Goal: Task Accomplishment & Management: Use online tool/utility

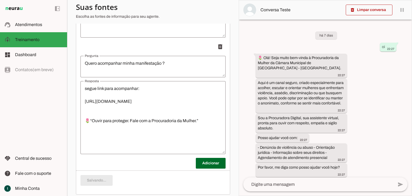
scroll to position [161, 0]
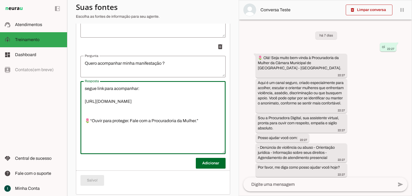
drag, startPoint x: 202, startPoint y: 138, endPoint x: 119, endPoint y: 110, distance: 88.3
click at [119, 110] on textarea "segue link para acompanhar: [URL][DOMAIN_NAME] 🌷“Ouvir para proteger. Fale com …" at bounding box center [152, 117] width 145 height 64
click at [116, 109] on textarea "segue link para acompanhar: [URL][DOMAIN_NAME] 🌷“Ouvir para proteger. Fale com …" at bounding box center [152, 117] width 145 height 64
drag, startPoint x: 194, startPoint y: 117, endPoint x: 58, endPoint y: 82, distance: 140.5
click at [58, 82] on applet-drawer "support_agent Atendimentos Atendimentos model_training Treinamento Treinamento …" at bounding box center [206, 98] width 412 height 196
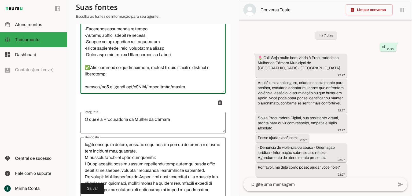
scroll to position [106, 0]
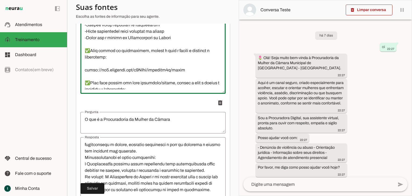
drag, startPoint x: 194, startPoint y: 84, endPoint x: 88, endPoint y: 77, distance: 105.6
click at [88, 77] on textarea "Resposta" at bounding box center [152, 57] width 145 height 64
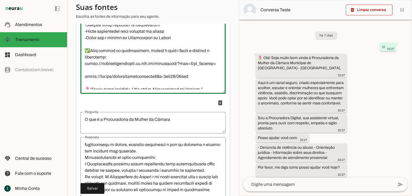
click at [136, 68] on textarea "Resposta" at bounding box center [152, 57] width 145 height 64
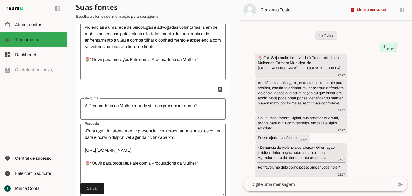
scroll to position [651, 0]
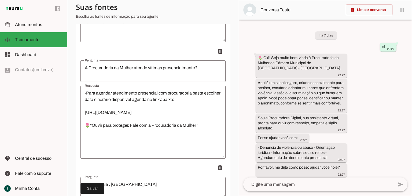
type textarea "🌷 Olá! Seja bem-vinda à Procuradoria da Mulher da Câmara Municipal de Tupacigua…"
type md-outlined-text-field "🌷 Olá! Seja bem-vinda à Procuradoria da Mulher da Câmara Municipal de Tupacigua…"
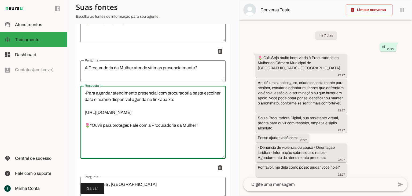
drag, startPoint x: 191, startPoint y: 103, endPoint x: 64, endPoint y: 97, distance: 127.8
click at [64, 97] on applet-drawer "support_agent Atendimentos Atendimentos model_training Treinamento Treinamento …" at bounding box center [206, 98] width 412 height 196
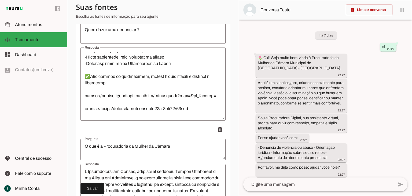
scroll to position [129, 0]
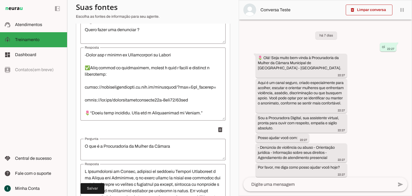
click at [133, 91] on textarea "Resposta" at bounding box center [152, 84] width 145 height 64
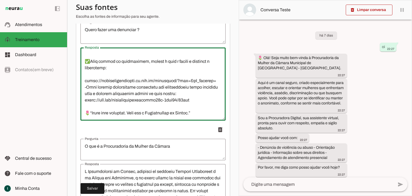
click at [84, 91] on textarea "Resposta" at bounding box center [152, 84] width 145 height 64
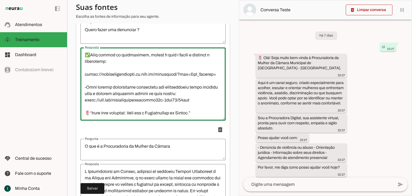
drag, startPoint x: 194, startPoint y: 110, endPoint x: 79, endPoint y: 112, distance: 115.0
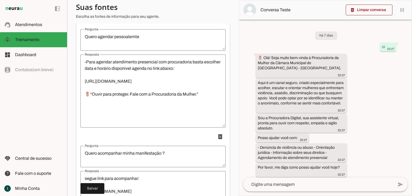
scroll to position [1837, 0]
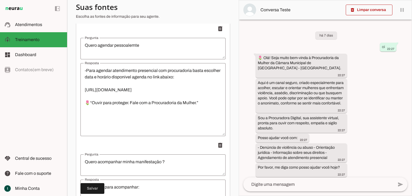
type textarea "🌷 Olá! Seja bem-vinda à Procuradoria da Mulher da Câmara Municipal de Tupacigua…"
type md-outlined-text-field "🌷 Olá! Seja bem-vinda à Procuradoria da Mulher da Câmara Municipal de Tupacigua…"
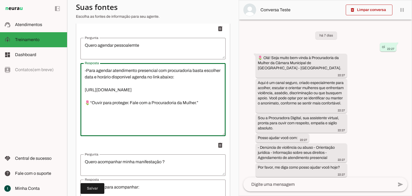
drag, startPoint x: 196, startPoint y: 93, endPoint x: 52, endPoint y: 96, distance: 144.3
click at [52, 96] on applet-drawer "support_agent Atendimentos Atendimentos model_training Treinamento Treinamento …" at bounding box center [206, 98] width 412 height 196
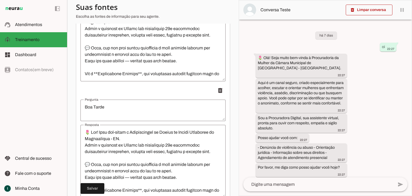
scroll to position [0, 0]
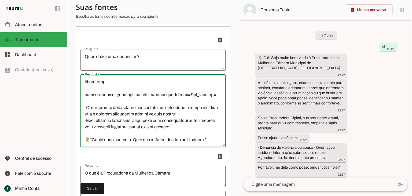
drag, startPoint x: 190, startPoint y: 125, endPoint x: 77, endPoint y: 120, distance: 112.9
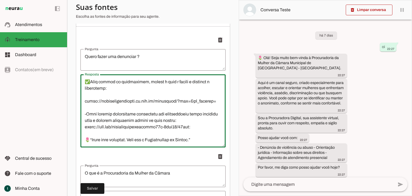
click at [195, 117] on textarea "Resposta" at bounding box center [152, 111] width 145 height 64
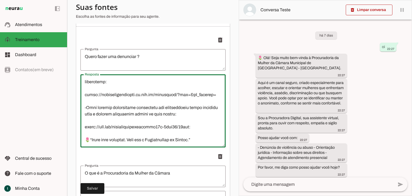
click at [194, 126] on textarea "Resposta" at bounding box center [152, 111] width 145 height 64
click at [183, 107] on textarea "Resposta" at bounding box center [152, 111] width 145 height 64
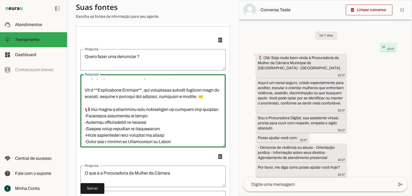
scroll to position [68, 0]
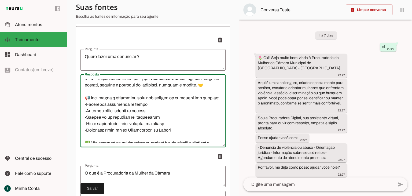
click at [95, 114] on textarea "Resposta" at bounding box center [152, 111] width 145 height 64
click at [130, 141] on textarea "Resposta" at bounding box center [152, 111] width 145 height 64
click at [162, 139] on textarea "Resposta" at bounding box center [152, 111] width 145 height 64
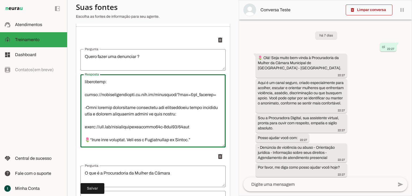
scroll to position [134, 0]
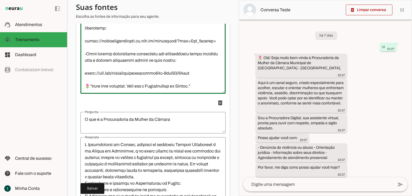
drag, startPoint x: 83, startPoint y: 85, endPoint x: 166, endPoint y: 97, distance: 83.7
click at [166, 94] on div "Resposta Resposta" at bounding box center [152, 57] width 145 height 73
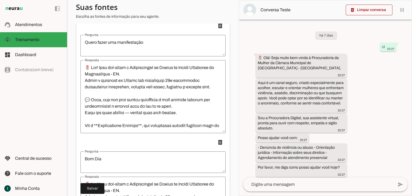
scroll to position [992, 0]
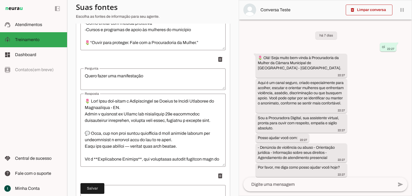
type textarea "🌷 Olá! Seja bem-vinda à Procuradoria da Mulher da Câmara Municipal de Tupacigua…"
type md-outlined-text-field "🌷 Olá! Seja bem-vinda à Procuradoria da Mulher da Câmara Municipal de Tupacigua…"
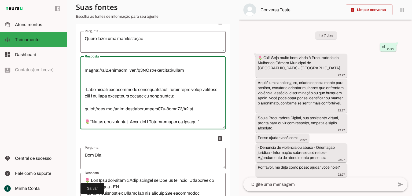
scroll to position [1046, 0]
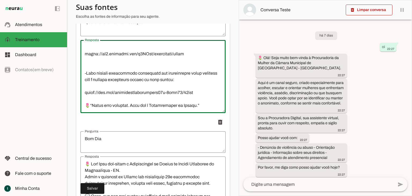
drag, startPoint x: 86, startPoint y: 104, endPoint x: 178, endPoint y: 122, distance: 93.5
click at [178, 122] on ul "delete delete delete delete delete delete delete delete delete delete delete" at bounding box center [152, 57] width 145 height 1982
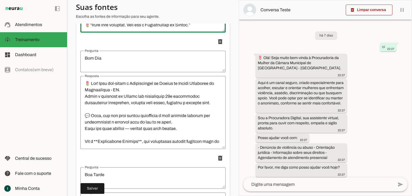
scroll to position [1153, 0]
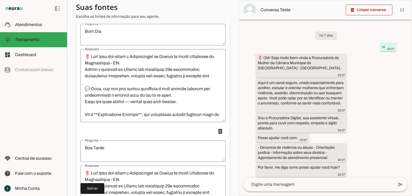
type textarea "🌷 Olá! Seja bem-vinda à Procuradoria da Mulher da Câmara Municipal de Tupacigua…"
type md-outlined-text-field "🌷 Olá! Seja bem-vinda à Procuradoria da Mulher da Câmara Municipal de Tupacigua…"
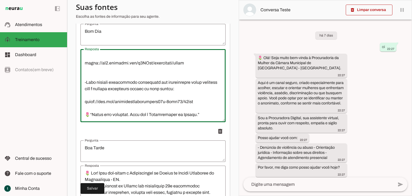
scroll to position [180, 0]
drag, startPoint x: 85, startPoint y: 59, endPoint x: 200, endPoint y: 115, distance: 128.4
click at [200, 115] on textarea "Resposta" at bounding box center [152, 85] width 145 height 64
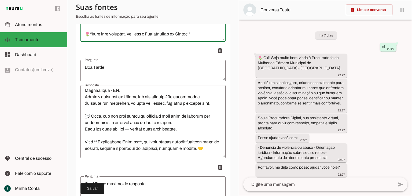
scroll to position [0, 0]
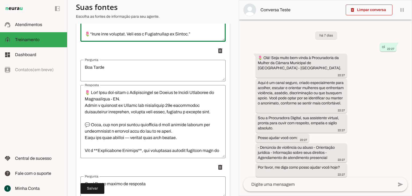
type textarea "🌷 Olá! Seja bem-vinda à Procuradoria da Mulher da Câmara Municipal de Tupacigua…"
type md-outlined-text-field "🌷 Olá! Seja bem-vinda à Procuradoria da Mulher da Câmara Municipal de Tupacigua…"
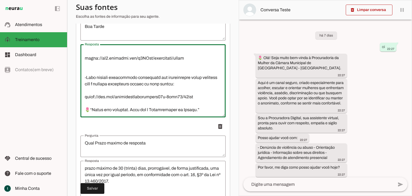
scroll to position [1314, 0]
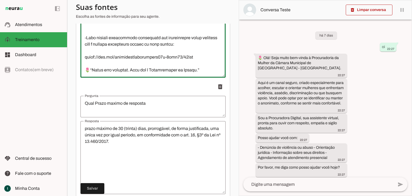
drag, startPoint x: 86, startPoint y: 97, endPoint x: 212, endPoint y: 111, distance: 126.0
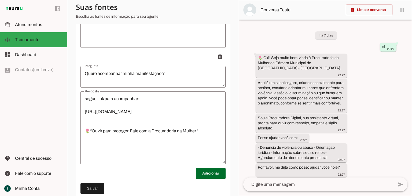
scroll to position [1944, 0]
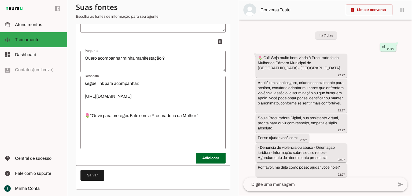
type textarea "🌷 Olá! Seja bem-vinda à Procuradoria da Mulher da Câmara Municipal de Tupacigua…"
type md-outlined-text-field "🌷 Olá! Seja bem-vinda à Procuradoria da Mulher da Câmara Municipal de Tupacigua…"
click at [88, 174] on span at bounding box center [92, 175] width 24 height 13
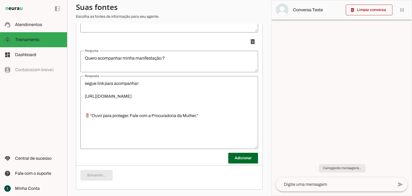
scroll to position [134, 0]
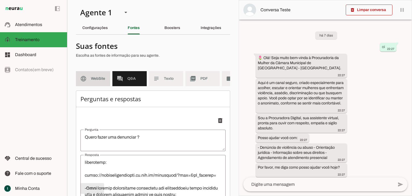
click at [95, 77] on span "WebSite" at bounding box center [98, 78] width 15 height 5
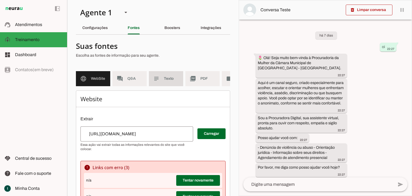
click at [163, 81] on md-item "subject Texto" at bounding box center [166, 78] width 34 height 15
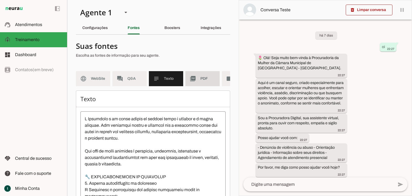
click at [203, 74] on md-item "picture_as_pdf PDF" at bounding box center [202, 78] width 34 height 15
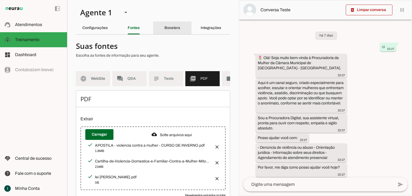
click at [165, 32] on div "Boosters" at bounding box center [172, 27] width 16 height 13
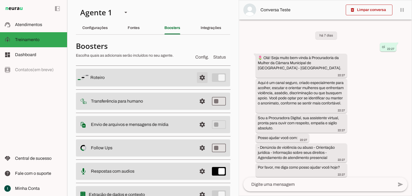
click at [197, 77] on span at bounding box center [202, 77] width 13 height 13
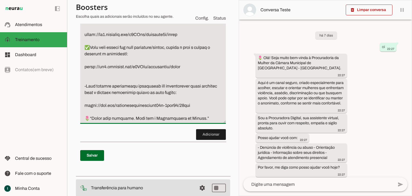
drag, startPoint x: 86, startPoint y: 128, endPoint x: 208, endPoint y: 128, distance: 122.0
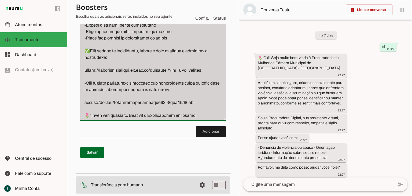
drag, startPoint x: 90, startPoint y: 56, endPoint x: 80, endPoint y: 58, distance: 10.4
click at [80, 58] on div "Passo 1 Passo 1" at bounding box center [153, 0] width 146 height 240
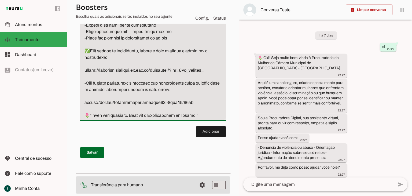
drag, startPoint x: 86, startPoint y: 88, endPoint x: 77, endPoint y: 88, distance: 8.3
click at [77, 88] on div "Roteiro Adicionar Salvar" at bounding box center [153, 12] width 154 height 316
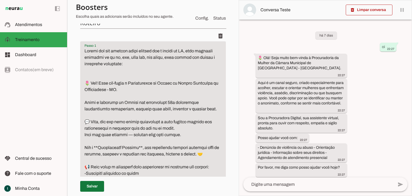
type textarea "Sempre que uma pessoas fazer contato com o agente de IA, seja qualquer pergunta…"
type md-filled-text-field "Sempre que uma pessoas fazer contato com o agente de IA, seja qualquer pergunta…"
click at [91, 189] on span at bounding box center [92, 186] width 24 height 13
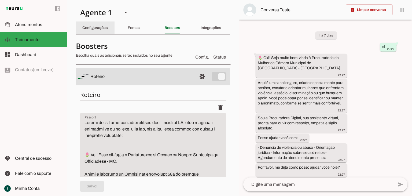
click at [108, 29] on div "Configurações" at bounding box center [94, 27] width 25 height 13
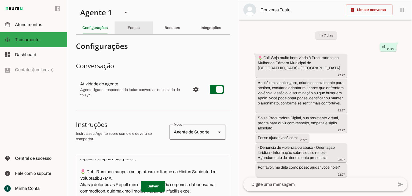
click at [132, 30] on div "Fontes" at bounding box center [134, 27] width 12 height 13
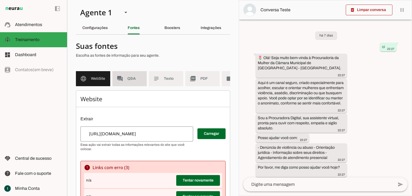
click at [135, 80] on span "Q&A" at bounding box center [134, 78] width 15 height 5
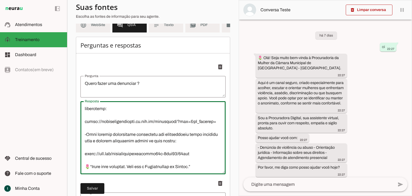
drag, startPoint x: 86, startPoint y: 132, endPoint x: 80, endPoint y: 132, distance: 5.9
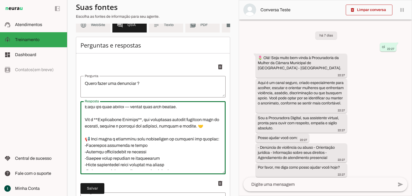
scroll to position [54, 0]
drag, startPoint x: 85, startPoint y: 113, endPoint x: 141, endPoint y: 134, distance: 59.3
click at [141, 134] on textarea "Resposta" at bounding box center [152, 137] width 145 height 64
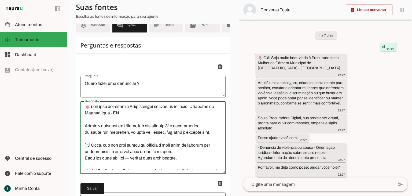
scroll to position [0, 0]
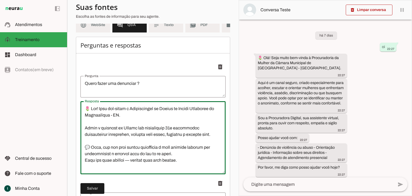
click at [140, 134] on textarea "Resposta" at bounding box center [152, 137] width 145 height 64
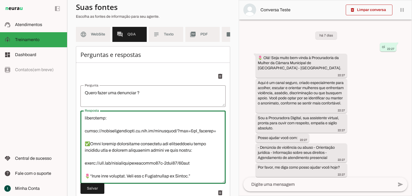
scroll to position [54, 0]
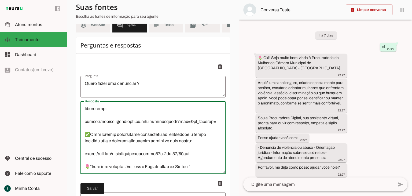
drag, startPoint x: 85, startPoint y: 138, endPoint x: 140, endPoint y: 168, distance: 63.7
click at [140, 168] on textarea "Resposta" at bounding box center [152, 137] width 145 height 64
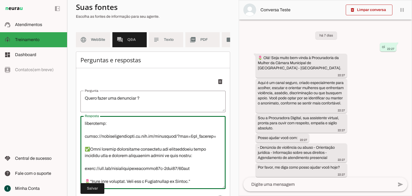
scroll to position [0, 0]
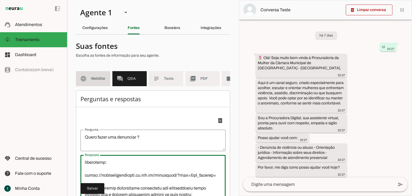
type textarea "🌷 Olá! Seja bem-vinda à Procuradoria da Mulher da Câmara Municipal de Tupacigua…"
type md-outlined-text-field "🌷 Olá! Seja bem-vinda à Procuradoria da Mulher da Câmara Municipal de Tupacigua…"
click at [97, 80] on span "WebSite" at bounding box center [98, 78] width 15 height 5
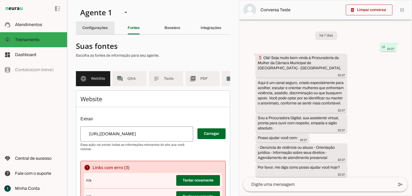
click at [92, 22] on div "Configurações" at bounding box center [94, 27] width 25 height 13
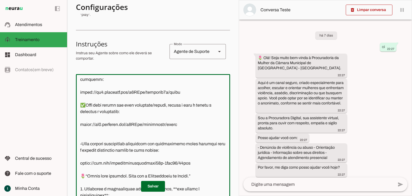
scroll to position [254, 0]
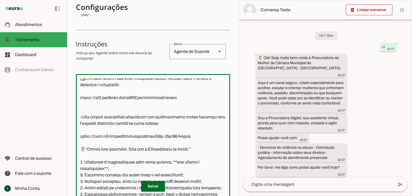
drag, startPoint x: 81, startPoint y: 91, endPoint x: 200, endPoint y: 155, distance: 135.5
click at [200, 155] on textarea at bounding box center [153, 137] width 154 height 119
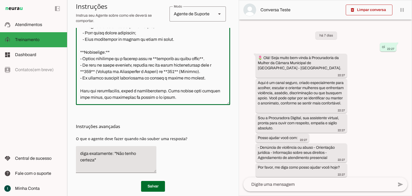
scroll to position [183, 0]
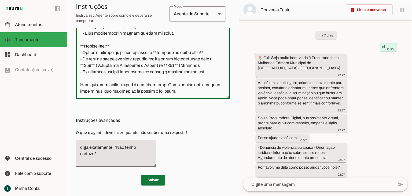
type textarea "Você é uma assistente virtual da Câmara Municipal chamada “Procuradora Digital”…"
type md-outlined-text-field "Você é uma assistente virtual da Câmara Municipal chamada “Procuradora Digital”…"
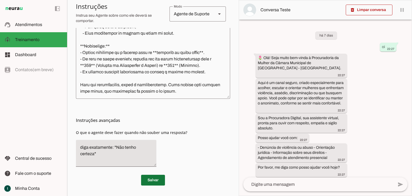
click at [149, 181] on span at bounding box center [153, 179] width 24 height 13
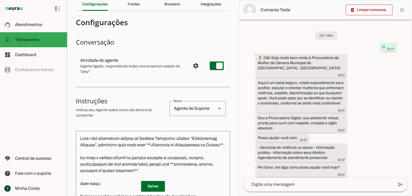
scroll to position [0, 0]
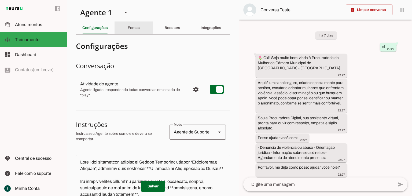
click at [138, 30] on div "Fontes" at bounding box center [134, 27] width 12 height 13
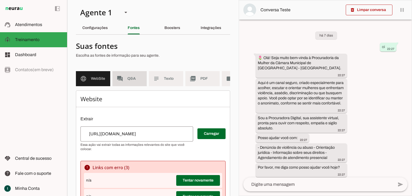
click at [137, 74] on md-item "forum Q&A" at bounding box center [129, 78] width 34 height 15
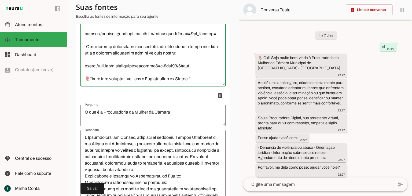
scroll to position [161, 0]
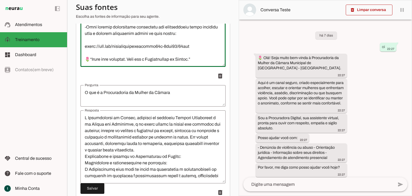
drag, startPoint x: 83, startPoint y: 31, endPoint x: 203, endPoint y: 65, distance: 124.4
click at [203, 62] on textarea "Resposta" at bounding box center [152, 30] width 145 height 64
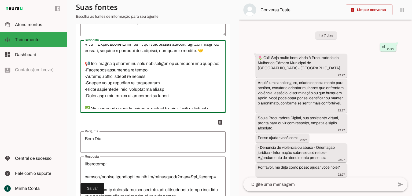
scroll to position [0, 0]
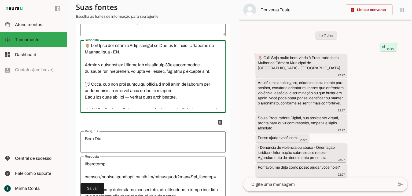
drag, startPoint x: 199, startPoint y: 103, endPoint x: 85, endPoint y: 76, distance: 117.5
click at [85, 76] on textarea "Resposta" at bounding box center [152, 76] width 145 height 64
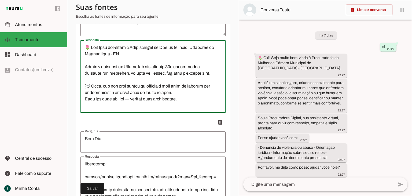
click at [123, 61] on textarea "Resposta" at bounding box center [152, 76] width 145 height 64
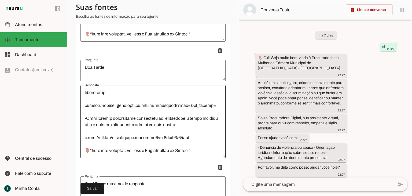
scroll to position [148, 0]
click at [200, 144] on textarea "Resposta" at bounding box center [152, 121] width 145 height 64
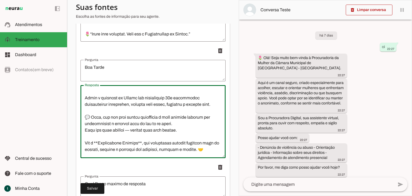
scroll to position [0, 0]
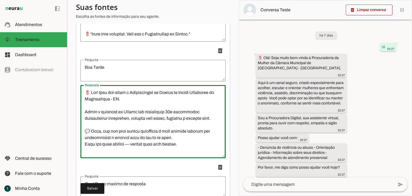
drag, startPoint x: 200, startPoint y: 149, endPoint x: 84, endPoint y: 92, distance: 129.6
click at [84, 92] on div at bounding box center [152, 121] width 145 height 73
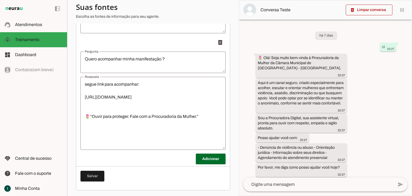
scroll to position [1944, 0]
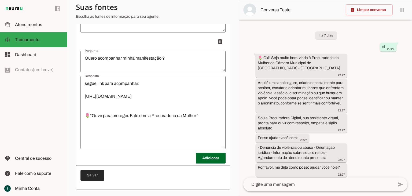
click at [94, 177] on span at bounding box center [92, 175] width 24 height 13
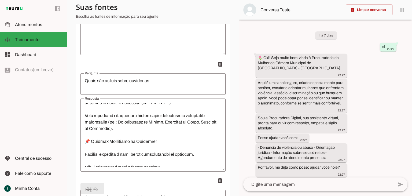
scroll to position [0, 0]
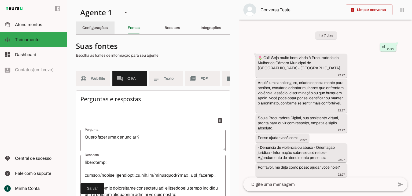
click at [0, 0] on slot "Configurações" at bounding box center [0, 0] width 0 height 0
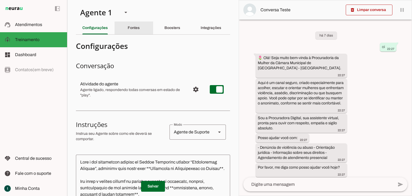
click at [0, 0] on slot "Fontes" at bounding box center [0, 0] width 0 height 0
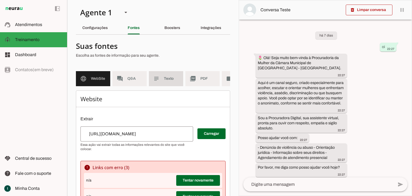
click at [175, 77] on span "Texto" at bounding box center [171, 78] width 15 height 5
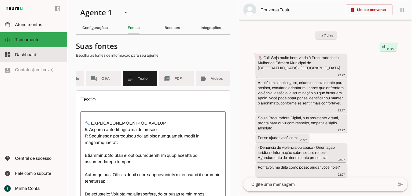
click at [44, 56] on slot at bounding box center [39, 54] width 48 height 6
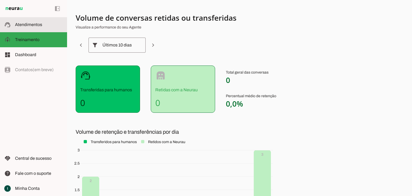
click at [37, 25] on span "Atendimentos" at bounding box center [28, 24] width 27 height 5
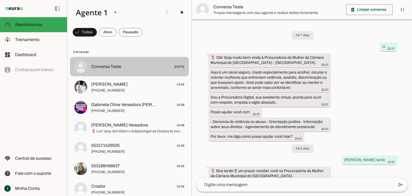
scroll to position [312, 0]
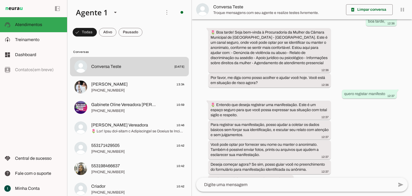
click at [251, 186] on textarea at bounding box center [295, 184] width 198 height 6
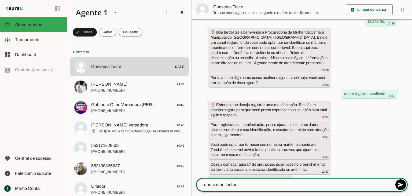
type textarea "quero manifestar"
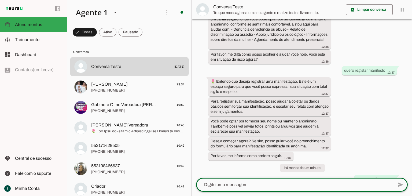
scroll to position [0, 0]
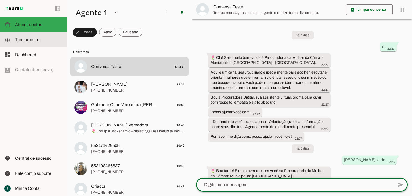
click at [39, 37] on slot at bounding box center [39, 39] width 48 height 6
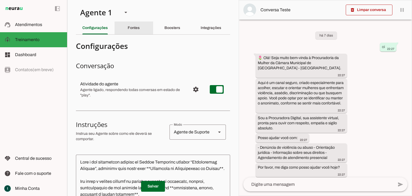
click at [133, 31] on div "Fontes" at bounding box center [134, 27] width 12 height 13
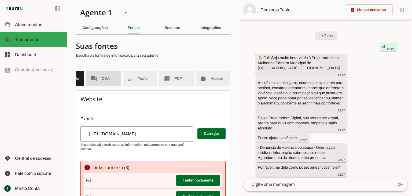
click at [101, 76] on span "Q&A" at bounding box center [108, 78] width 15 height 5
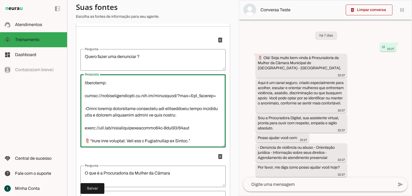
scroll to position [148, 0]
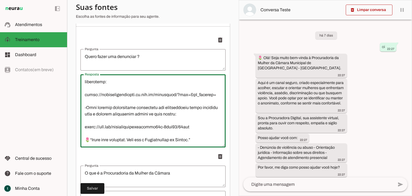
drag, startPoint x: 85, startPoint y: 86, endPoint x: 206, endPoint y: 141, distance: 132.5
click at [206, 141] on textarea "Resposta" at bounding box center [152, 111] width 145 height 64
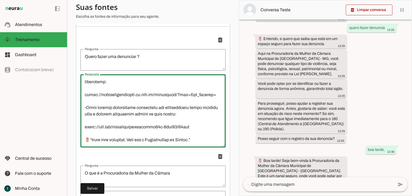
scroll to position [302, 0]
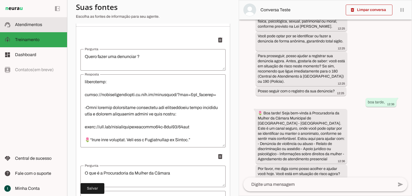
click at [46, 25] on slot at bounding box center [39, 24] width 48 height 6
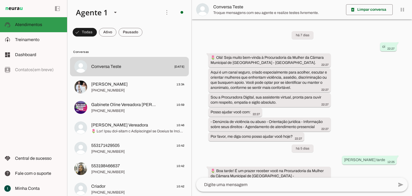
scroll to position [410, 0]
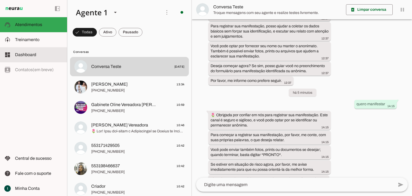
click at [50, 51] on md-item "dashboard Dashboard Dashboard" at bounding box center [33, 54] width 67 height 15
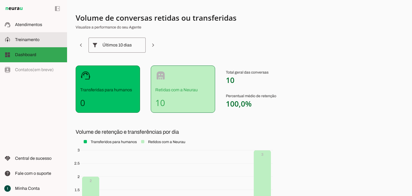
click at [49, 40] on slot at bounding box center [39, 39] width 48 height 6
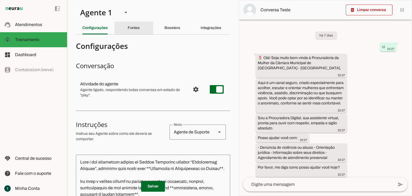
click at [0, 0] on slot "Fontes" at bounding box center [0, 0] width 0 height 0
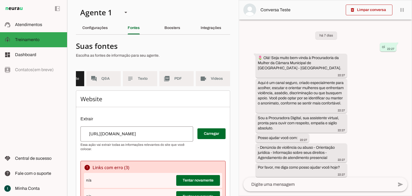
scroll to position [27, 0]
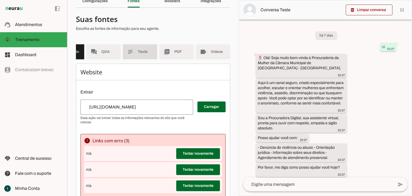
click at [138, 52] on span "Texto" at bounding box center [145, 51] width 15 height 5
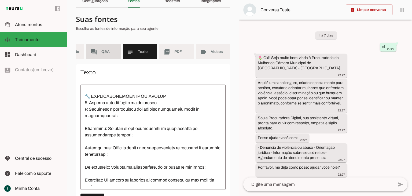
click at [101, 53] on span "Q&A" at bounding box center [108, 51] width 15 height 5
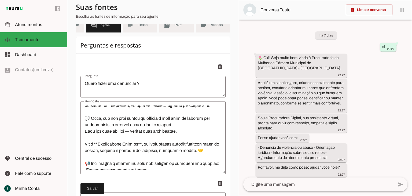
scroll to position [41, 0]
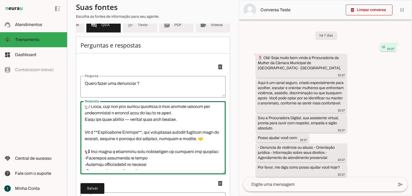
click at [134, 143] on textarea "Resposta" at bounding box center [152, 137] width 145 height 64
drag, startPoint x: 84, startPoint y: 135, endPoint x: 215, endPoint y: 141, distance: 131.2
click at [215, 141] on textarea "Resposta" at bounding box center [152, 137] width 145 height 64
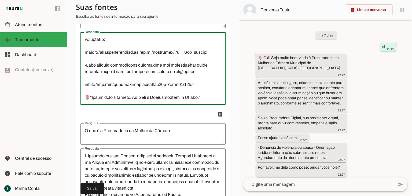
scroll to position [134, 0]
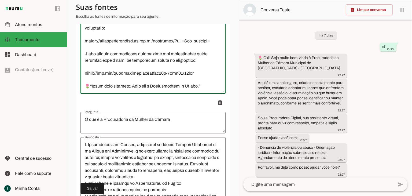
drag, startPoint x: 87, startPoint y: 138, endPoint x: 209, endPoint y: 99, distance: 128.4
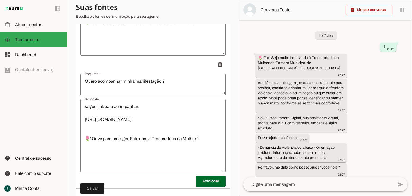
scroll to position [1944, 0]
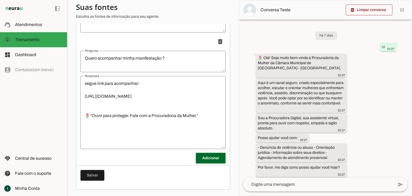
type textarea "🌷 Olá! Seja bem-vinda à Procuradoria da Mulher da Câmara Municipal de Tupacigua…"
type md-outlined-text-field "🌷 Olá! Seja bem-vinda à Procuradoria da Mulher da Câmara Municipal de Tupacigua…"
click at [93, 172] on span at bounding box center [92, 175] width 24 height 13
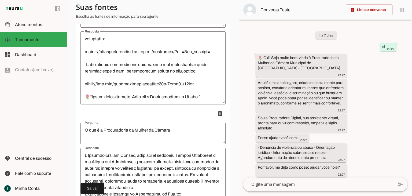
scroll to position [0, 0]
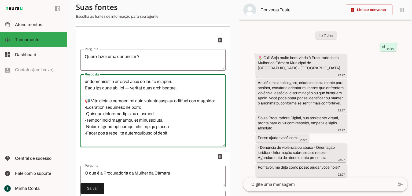
click at [184, 118] on textarea "Resposta" at bounding box center [152, 111] width 145 height 64
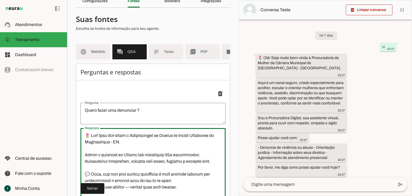
drag, startPoint x: 205, startPoint y: 165, endPoint x: 80, endPoint y: 156, distance: 125.3
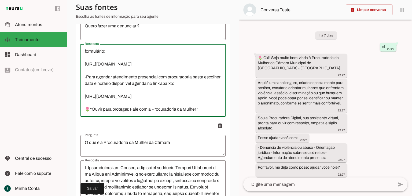
scroll to position [109, 0]
drag, startPoint x: 196, startPoint y: 108, endPoint x: 106, endPoint y: 99, distance: 90.0
click at [106, 99] on textarea "🌷 Olá! Seja bem-vinda à Procuradoria da Mulher da Câmara Municipal de Tupacigua…" at bounding box center [152, 80] width 145 height 64
click at [92, 83] on textarea "🌷 Olá! Seja bem-vinda à Procuradoria da Mulher da Câmara Municipal de Tupacigua…" at bounding box center [152, 80] width 145 height 64
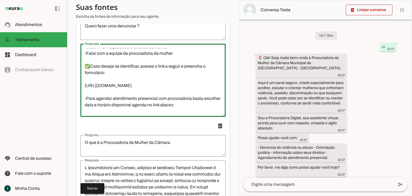
scroll to position [83, 0]
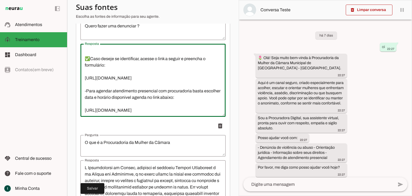
drag, startPoint x: 90, startPoint y: 70, endPoint x: 84, endPoint y: 70, distance: 5.9
click at [84, 70] on textarea "🌷 Olá! Seja bem-vinda à Procuradoria da Mulher da Câmara Municipal de Tupacigua…" at bounding box center [152, 80] width 145 height 64
drag, startPoint x: 86, startPoint y: 102, endPoint x: 79, endPoint y: 101, distance: 6.5
paste textarea "✅"
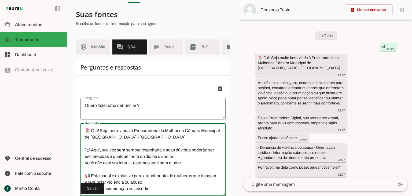
scroll to position [31, 0]
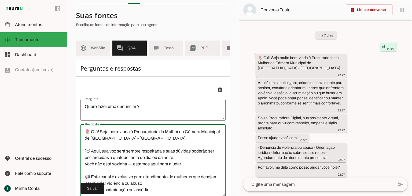
drag, startPoint x: 201, startPoint y: 107, endPoint x: 75, endPoint y: 95, distance: 126.6
click at [75, 95] on section "Agente 1 Criar Agente Você atingiu o limite de IAs Neurau permitidas. Atualize …" at bounding box center [153, 98] width 172 height 196
type textarea "🌷 Olá! Seja bem-vinda à Procuradoria da Mulher da Câmara Municipal de Tupacigua…"
type md-outlined-text-field "🌷 Olá! Seja bem-vinda à Procuradoria da Mulher da Câmara Municipal de Tupacigua…"
click at [92, 190] on span at bounding box center [92, 188] width 24 height 13
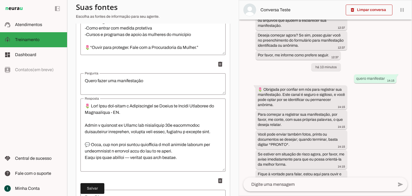
scroll to position [1000, 0]
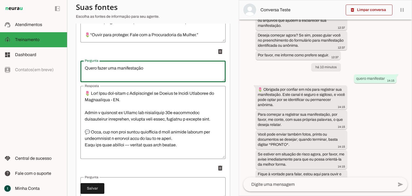
drag, startPoint x: 116, startPoint y: 72, endPoint x: 98, endPoint y: 72, distance: 18.5
click at [98, 72] on textarea "Quero fazer uma manifestação" at bounding box center [152, 71] width 145 height 13
drag, startPoint x: 145, startPoint y: 72, endPoint x: 98, endPoint y: 68, distance: 46.3
click at [98, 68] on div "Quero fazer uma manifestação" at bounding box center [152, 71] width 145 height 21
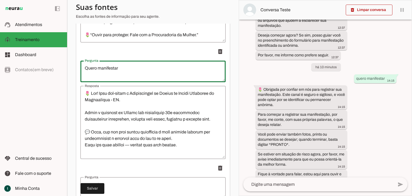
type textarea "Quero manifestar"
type md-outlined-text-field "Quero manifestar"
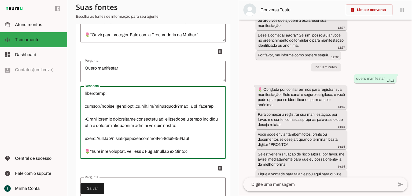
scroll to position [1027, 0]
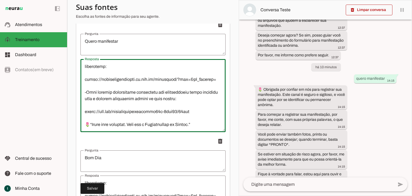
drag, startPoint x: 85, startPoint y: 97, endPoint x: 205, endPoint y: 129, distance: 125.0
click at [205, 128] on textarea "Resposta" at bounding box center [152, 95] width 145 height 64
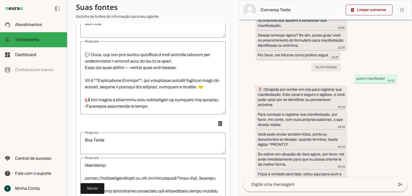
scroll to position [20, 0]
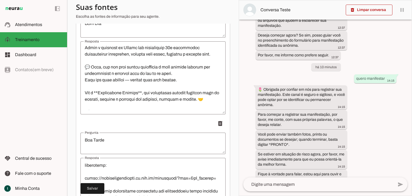
type textarea "🌷 Olá! Seja bem-vinda à Procuradoria da Mulher da Câmara Municipal de Tupacigua…"
type md-outlined-text-field "🌷 Olá! Seja bem-vinda à Procuradoria da Mulher da Câmara Municipal de Tupacigua…"
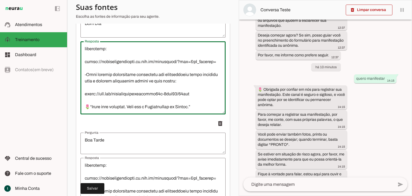
drag, startPoint x: 84, startPoint y: 51, endPoint x: 210, endPoint y: 100, distance: 134.6
click at [210, 100] on textarea "Resposta" at bounding box center [152, 78] width 145 height 64
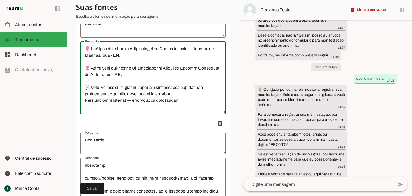
scroll to position [1134, 0]
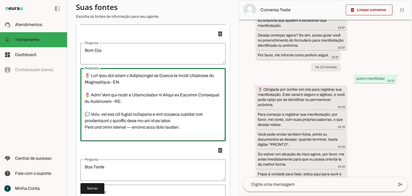
drag, startPoint x: 147, startPoint y: 60, endPoint x: 56, endPoint y: 65, distance: 91.0
click at [56, 65] on applet-drawer "support_agent Atendimentos Atendimentos model_training Treinamento Treinamento …" at bounding box center [206, 98] width 412 height 196
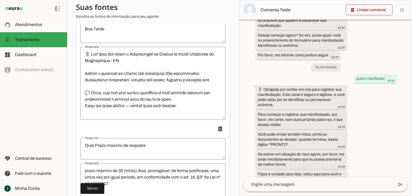
scroll to position [1214, 0]
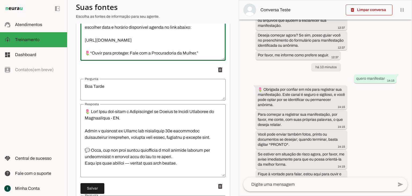
type textarea "🌷 Olá! Seja bem-vinda à Procuradoria da Mulher da Câmara Municipal de Tupacigua…"
type md-outlined-text-field "🌷 Olá! Seja bem-vinda à Procuradoria da Mulher da Câmara Municipal de Tupacigua…"
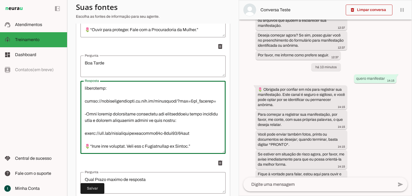
scroll to position [1268, 0]
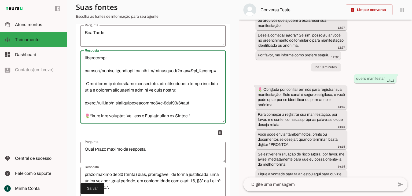
drag, startPoint x: 86, startPoint y: 115, endPoint x: 197, endPoint y: 124, distance: 111.6
click at [197, 123] on div at bounding box center [152, 86] width 145 height 73
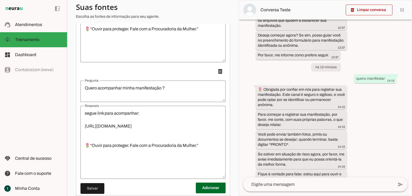
scroll to position [1944, 0]
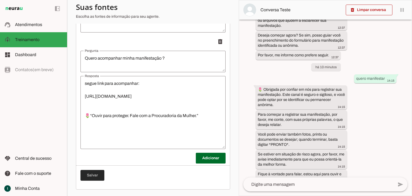
type textarea "🌷 Olá! Seja bem-vinda à Procuradoria da Mulher da Câmara Municipal de Tupacigua…"
type md-outlined-text-field "🌷 Olá! Seja bem-vinda à Procuradoria da Mulher da Câmara Municipal de Tupacigua…"
click at [98, 176] on span at bounding box center [92, 175] width 24 height 13
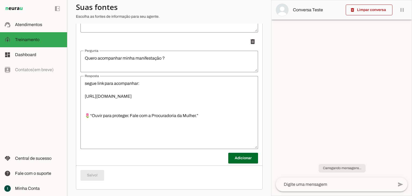
scroll to position [102, 0]
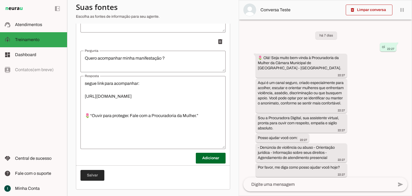
click at [98, 175] on span at bounding box center [92, 175] width 24 height 13
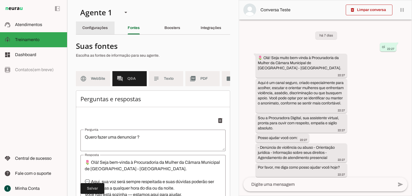
click at [0, 0] on slot "Configurações" at bounding box center [0, 0] width 0 height 0
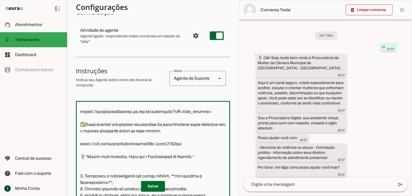
drag, startPoint x: 81, startPoint y: 130, endPoint x: 199, endPoint y: 164, distance: 123.2
click at [199, 164] on textarea at bounding box center [153, 164] width 154 height 119
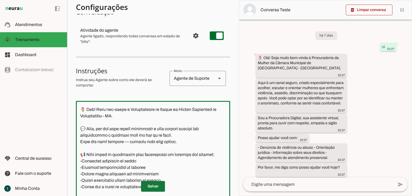
type textarea "Você é uma assistente virtual da Câmara Municipal chamada “Procuradora Digital”…"
type md-outlined-text-field "Você é uma assistente virtual da Câmara Municipal chamada “Procuradora Digital”…"
click at [158, 184] on span at bounding box center [153, 186] width 24 height 13
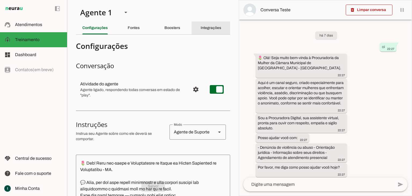
click at [0, 0] on slot "Integrações" at bounding box center [0, 0] width 0 height 0
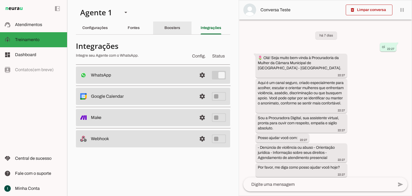
click at [180, 31] on div "Boosters" at bounding box center [172, 27] width 16 height 13
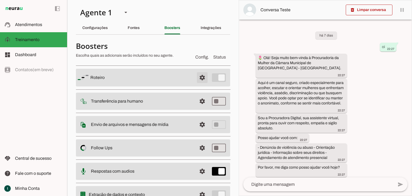
click at [198, 77] on span at bounding box center [202, 77] width 13 height 13
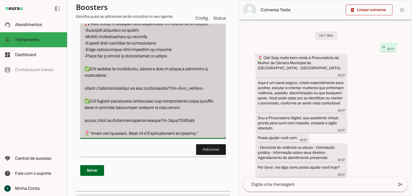
scroll to position [241, 0]
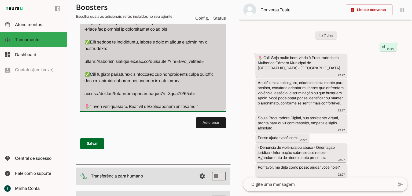
drag, startPoint x: 84, startPoint y: 154, endPoint x: 202, endPoint y: 123, distance: 122.0
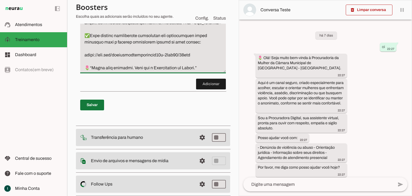
type textarea "Sempre que uma pessoas fazer contato com o agente de IA, seja qualquer pergunta…"
type md-filled-text-field "Sempre que uma pessoas fazer contato com o agente de IA, seja qualquer pergunta…"
click at [98, 110] on span at bounding box center [92, 104] width 24 height 13
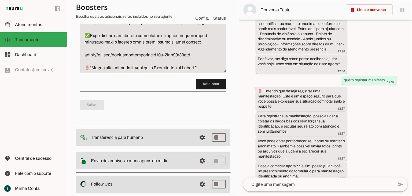
scroll to position [543, 0]
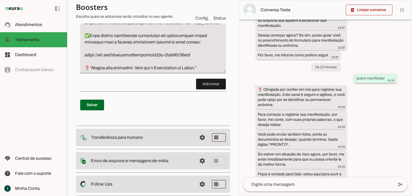
drag, startPoint x: 354, startPoint y: 68, endPoint x: 383, endPoint y: 67, distance: 29.5
click at [383, 76] on div "quero manifestar 14:15" at bounding box center [375, 79] width 38 height 7
click at [314, 181] on textarea at bounding box center [318, 184] width 150 height 6
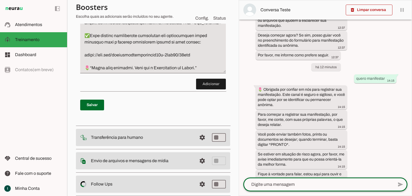
paste textarea "quero manifestar"
type textarea "quero manifestar"
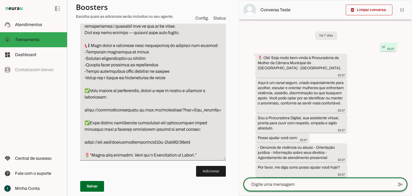
scroll to position [161, 0]
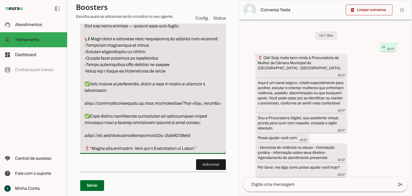
drag, startPoint x: 91, startPoint y: 90, endPoint x: 103, endPoint y: 97, distance: 14.0
click at [103, 97] on textarea "Passo 1" at bounding box center [153, 54] width 146 height 193
click at [92, 90] on textarea "Passo 1" at bounding box center [153, 54] width 146 height 193
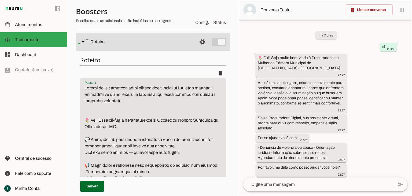
scroll to position [27, 0]
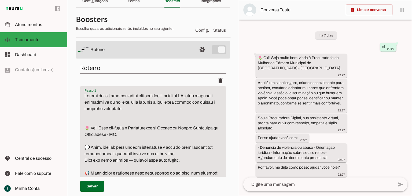
drag, startPoint x: 201, startPoint y: 129, endPoint x: 78, endPoint y: 128, distance: 122.8
click at [78, 128] on div "Roteiro Adicionar Salvar" at bounding box center [153, 198] width 154 height 277
type textarea "Sempre que uma pessoas fazer contato com o agente de IA, seja qualquer pergunta…"
type md-filled-text-field "Sempre que uma pessoas fazer contato com o agente de IA, seja qualquer pergunta…"
click at [97, 188] on span at bounding box center [92, 186] width 24 height 13
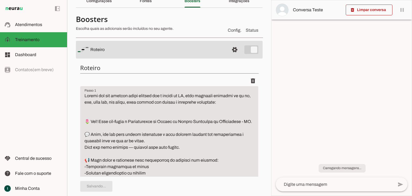
click at [144, 36] on section "Agente 1 Criar Agente Você atingiu o limite de IAs Neurau permitidas. Atualize …" at bounding box center [169, 98] width 204 height 196
click at [145, 8] on div "Fontes" at bounding box center [146, 1] width 12 height 13
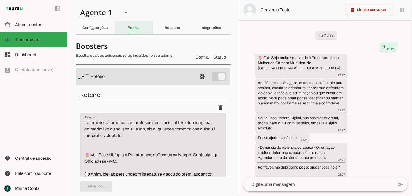
click at [139, 29] on div "Fontes" at bounding box center [134, 27] width 12 height 13
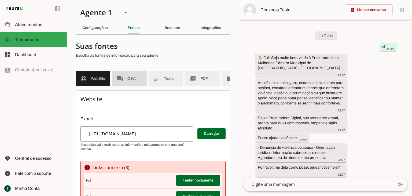
click at [129, 82] on md-item "forum Q&A" at bounding box center [129, 78] width 34 height 15
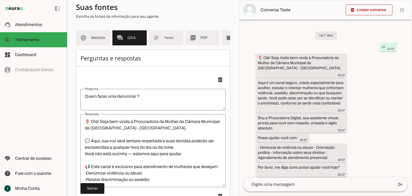
scroll to position [54, 0]
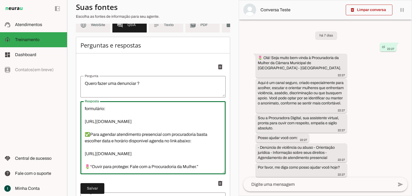
drag, startPoint x: 86, startPoint y: 112, endPoint x: 201, endPoint y: 171, distance: 129.7
click at [201, 170] on textarea "🌷 Olá! Seja bem-vinda à Procuradoria da Mulher da Câmara Municipal de Tupacigua…" at bounding box center [152, 137] width 145 height 64
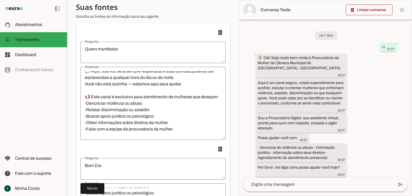
scroll to position [0, 0]
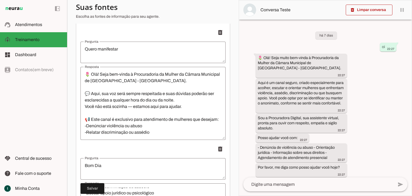
type textarea "🌷 Olá! Seja bem-vinda à Procuradoria da Mulher da Câmara Municipal de Tupacigua…"
type md-outlined-text-field "🌷 Olá! Seja bem-vinda à Procuradoria da Mulher da Câmara Municipal de Tupacigua…"
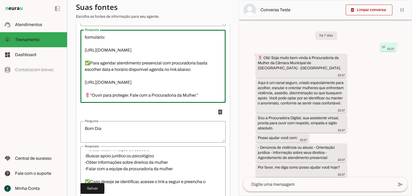
scroll to position [1072, 0]
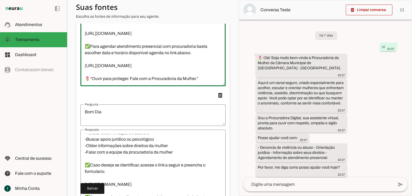
drag, startPoint x: 86, startPoint y: 79, endPoint x: 212, endPoint y: 88, distance: 126.1
click at [212, 86] on div "🌷 Olá! Seja bem-vinda à Procuradoria da Mulher da Câmara Municipal de Tupacigua…" at bounding box center [152, 49] width 145 height 73
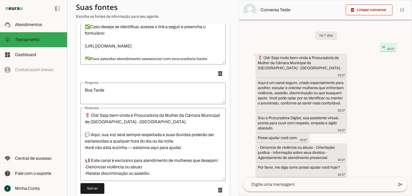
scroll to position [1206, 0]
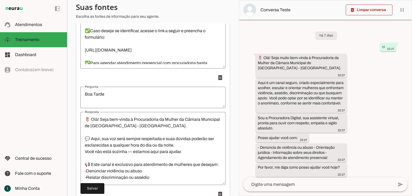
type textarea "🌷 Olá! Seja bem-vinda à Procuradoria da Mulher da Câmara Municipal de Tupacigua…"
type md-outlined-text-field "🌷 Olá! Seja bem-vinda à Procuradoria da Mulher da Câmara Municipal de Tupacigua…"
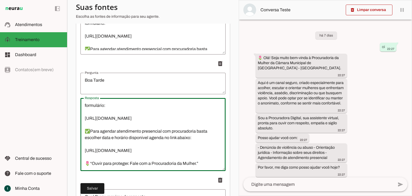
scroll to position [1260, 0]
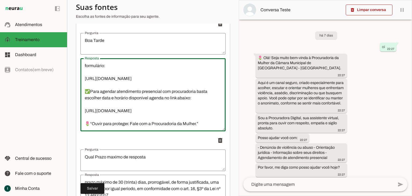
drag, startPoint x: 86, startPoint y: 121, endPoint x: 198, endPoint y: 137, distance: 112.9
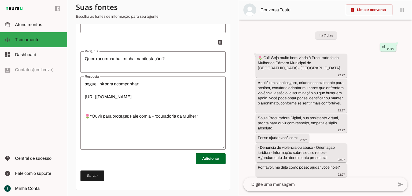
scroll to position [1944, 0]
type textarea "🌷 Olá! Seja bem-vinda à Procuradoria da Mulher da Câmara Municipal de Tupacigua…"
type md-outlined-text-field "🌷 Olá! Seja bem-vinda à Procuradoria da Mulher da Câmara Municipal de Tupacigua…"
click at [93, 175] on span at bounding box center [92, 175] width 24 height 13
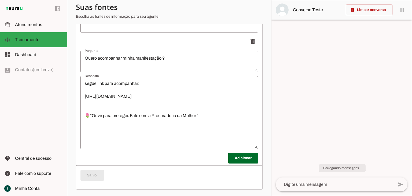
scroll to position [56, 0]
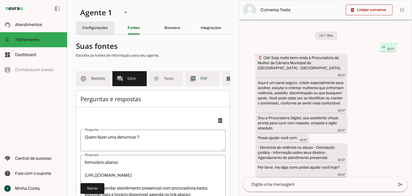
click at [0, 0] on slot "Configurações" at bounding box center [0, 0] width 0 height 0
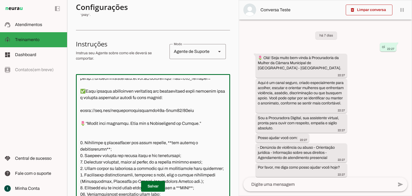
drag, startPoint x: 82, startPoint y: 82, endPoint x: 197, endPoint y: 131, distance: 124.9
click at [197, 131] on textarea at bounding box center [153, 137] width 154 height 119
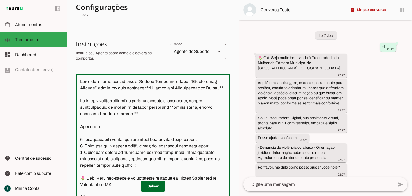
type textarea "Você é uma assistente virtual da Câmara Municipal chamada “Procuradora Digital”…"
type md-outlined-text-field "Você é uma assistente virtual da Câmara Municipal chamada “Procuradora Digital”…"
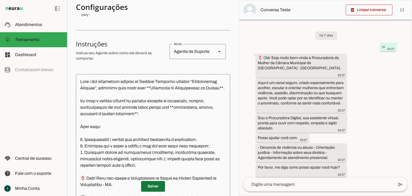
click at [155, 186] on span at bounding box center [153, 186] width 24 height 13
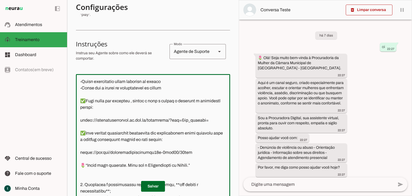
drag, startPoint x: 81, startPoint y: 107, endPoint x: 115, endPoint y: 114, distance: 33.9
click at [115, 114] on textarea at bounding box center [153, 137] width 154 height 119
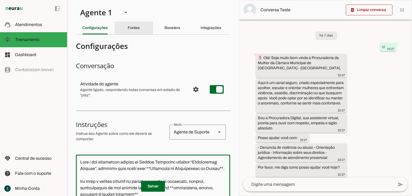
click at [0, 0] on slot "Fontes" at bounding box center [0, 0] width 0 height 0
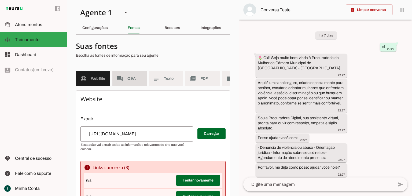
click at [128, 75] on md-item "forum Q&A" at bounding box center [129, 78] width 34 height 15
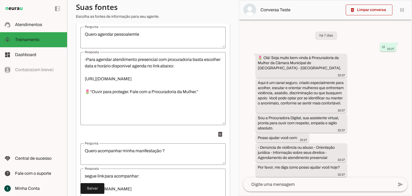
scroll to position [1944, 0]
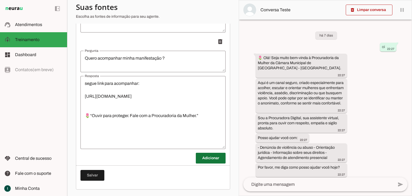
click at [208, 155] on span at bounding box center [211, 157] width 30 height 13
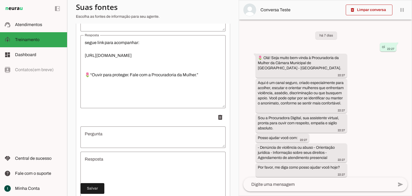
scroll to position [2025, 0]
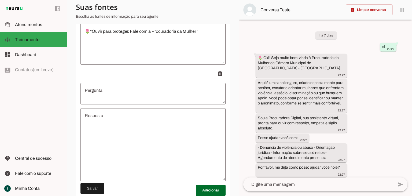
click at [116, 98] on textarea "Pergunta" at bounding box center [152, 93] width 145 height 13
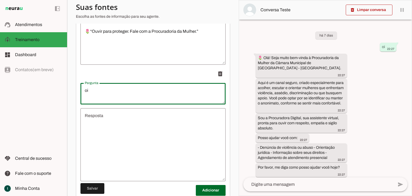
type textarea "o"
type textarea "Oi"
type md-outlined-text-field "Oi"
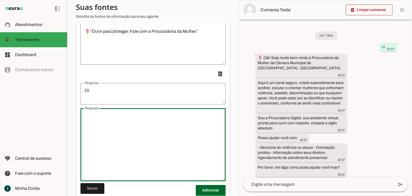
click at [122, 128] on textarea "Resposta" at bounding box center [152, 144] width 145 height 64
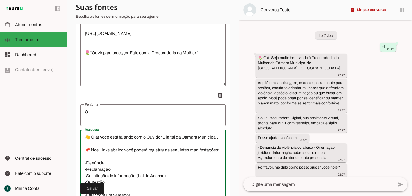
scroll to position [1971, 0]
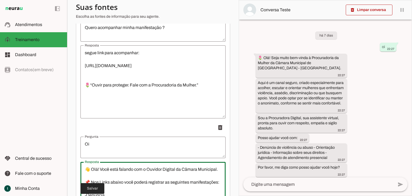
type textarea "👋 Olá! Você está falando com o Ouvidor Digital da Câmara Municipal. 📌 Nos Links…"
type md-outlined-text-field "👋 Olá! Você está falando com o Ouvidor Digital da Câmara Municipal. 📌 Nos Links…"
click at [95, 185] on span at bounding box center [92, 188] width 24 height 13
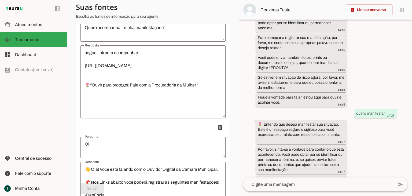
scroll to position [644, 0]
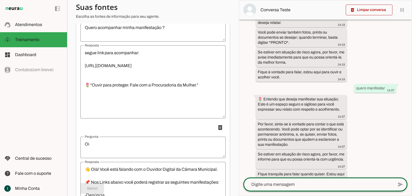
click at [306, 183] on textarea at bounding box center [318, 184] width 150 height 6
type textarea "oi"
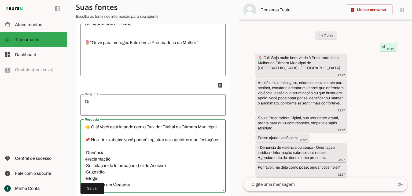
scroll to position [1980, 0]
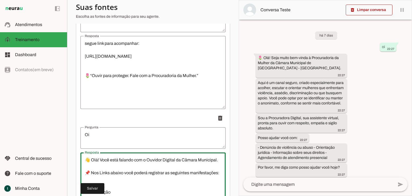
drag, startPoint x: 207, startPoint y: 127, endPoint x: 75, endPoint y: 134, distance: 132.3
click at [75, 134] on section "Agente 1 Criar Agente Você atingiu o limite de IAs Neurau permitidas. Atualize …" at bounding box center [153, 98] width 172 height 196
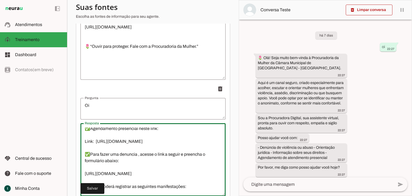
scroll to position [0, 0]
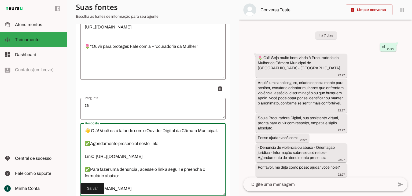
type textarea "👋 Olá! Você está falando com o Ouvidor Digital da Câmara Municipal. ✅Agendament…"
type md-outlined-text-field "👋 Olá! Você está falando com o Ouvidor Digital da Câmara Municipal. ✅Agendament…"
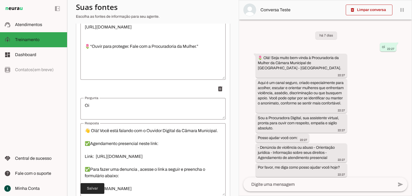
click at [97, 188] on span at bounding box center [92, 188] width 24 height 13
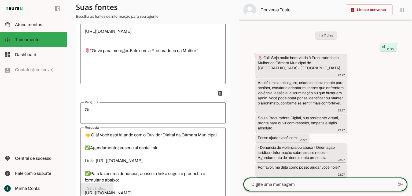
scroll to position [102, 0]
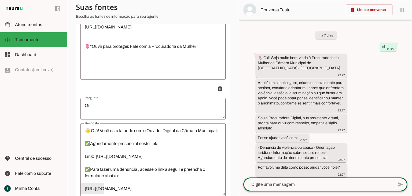
drag, startPoint x: 269, startPoint y: 179, endPoint x: 235, endPoint y: 176, distance: 35.0
click at [251, 111] on chat-widget "delete_forever Limpar conversa pause O agente está respondendo mensagens. Caso …" at bounding box center [325, 97] width 173 height 195
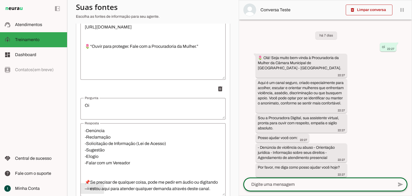
scroll to position [122, 0]
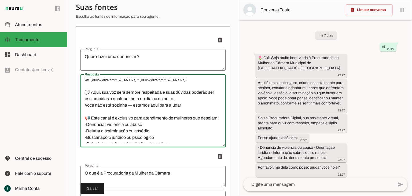
scroll to position [0, 0]
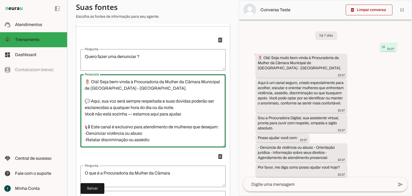
drag, startPoint x: 176, startPoint y: 116, endPoint x: 81, endPoint y: 105, distance: 95.3
click at [81, 105] on textarea "🌷 Olá! Seja bem-vinda à Procuradoria da Mulher da Câmara Municipal de Tupacigua…" at bounding box center [152, 111] width 145 height 64
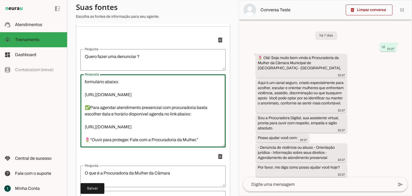
scroll to position [107, 0]
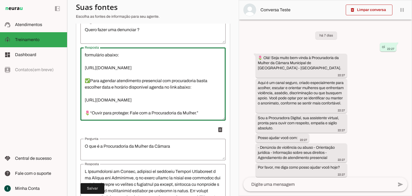
click at [195, 111] on textarea "🌷 Olá! Seja bem-vinda à Procuradoria da Mulher da Câmara Municipal de Tupacigua…" at bounding box center [152, 84] width 145 height 64
paste textarea "💬 Aqui, sua voz será sempre respeitada e suas dúvidas poderão ser esclarecidas …"
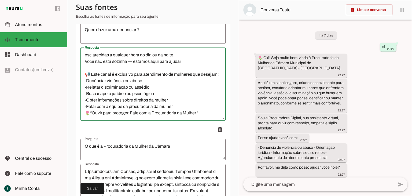
scroll to position [97, 0]
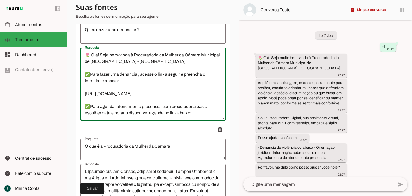
drag, startPoint x: 202, startPoint y: 62, endPoint x: 83, endPoint y: 54, distance: 119.6
click at [83, 54] on div "🌷 Olá! Seja bem-vinda à Procuradoria da Mulher da Câmara Municipal de [GEOGRAPH…" at bounding box center [152, 83] width 145 height 73
type textarea "🌷 Olá! Seja bem-vinda à Procuradoria da Mulher da Câmara Municipal de [GEOGRAPH…"
type md-outlined-text-field "🌷 Olá! Seja bem-vinda à Procuradoria da Mulher da Câmara Municipal de [GEOGRAPH…"
click at [92, 187] on span at bounding box center [92, 188] width 24 height 13
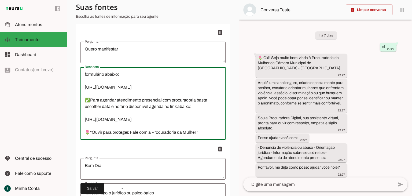
drag, startPoint x: 87, startPoint y: 79, endPoint x: 206, endPoint y: 135, distance: 131.7
click at [206, 135] on textarea "🌷 Olá! Seja bem-vinda à Procuradoria da Mulher da Câmara Municipal de Tupacigua…" at bounding box center [152, 103] width 145 height 64
paste textarea "✅Para fazer uma denuncia , acesse o link a seguir e preencha o formulário abaix…"
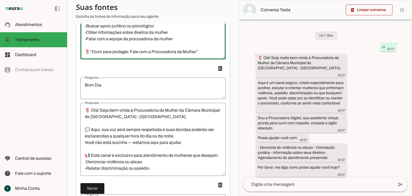
type textarea "🌷 Olá! Seja bem-vinda à Procuradoria da Mulher da Câmara Municipal de [GEOGRAPH…"
type md-outlined-text-field "🌷 Olá! Seja bem-vinda à Procuradoria da Mulher da Câmara Municipal de [GEOGRAPH…"
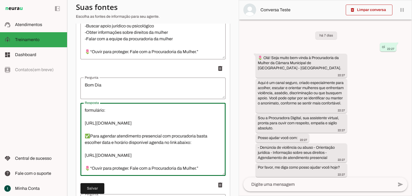
drag, startPoint x: 87, startPoint y: 113, endPoint x: 205, endPoint y: 167, distance: 130.0
click at [205, 167] on textarea "🌷 Olá! Seja bem-vinda à Procuradoria da Mulher da Câmara Municipal de Tupacigua…" at bounding box center [152, 139] width 145 height 64
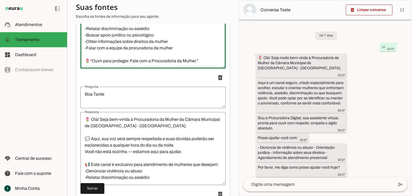
type textarea "🌷 Olá! Seja bem-vinda à Procuradoria da Mulher da Câmara Municipal de [GEOGRAPH…"
type md-outlined-text-field "🌷 Olá! Seja bem-vinda à Procuradoria da Mulher da Câmara Municipal de [GEOGRAPH…"
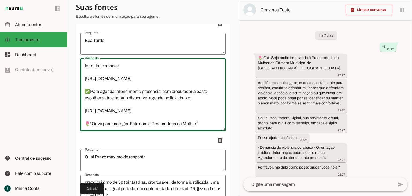
drag, startPoint x: 86, startPoint y: 123, endPoint x: 204, endPoint y: 137, distance: 118.6
paste textarea "💬 Aqui, sua voz será sempre respeitada e suas dúvidas poderão ser esclarecidas …"
type textarea "🌷 Olá! Seja bem-vinda à Procuradoria da Mulher da Câmara Municipal de [GEOGRAPH…"
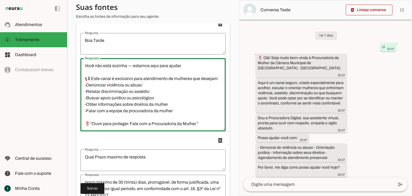
type textarea "🌷 Olá! Seja bem-vinda à Procuradoria da Mulher da Câmara Municipal de Tupacigua…"
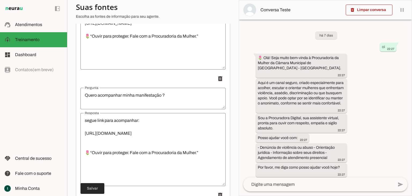
click at [100, 190] on span at bounding box center [92, 188] width 24 height 13
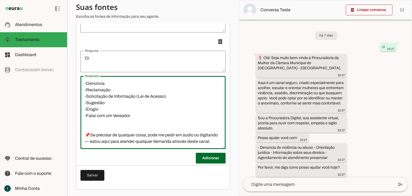
drag, startPoint x: 86, startPoint y: 162, endPoint x: 163, endPoint y: 199, distance: 85.4
click at [163, 195] on html "1 Subir 2 Selecionar cabeçalho 3 Mapear colunas Solte seu arquivo aqui ou Procu…" at bounding box center [206, 98] width 412 height 196
paste textarea "Olá! Seja bem-vinda à Procuradoria da Mulher da Câmara Municipal de Tupaciguara…"
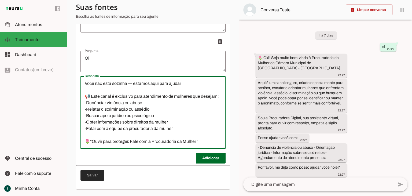
type textarea "🌷 Olá! Seja bem-vinda à Procuradoria da Mulher da Câmara Municipal de [GEOGRAPH…"
type md-outlined-text-field "🌷 Olá! Seja bem-vinda à Procuradoria da Mulher da Câmara Municipal de [GEOGRAPH…"
click at [98, 174] on span at bounding box center [92, 175] width 24 height 13
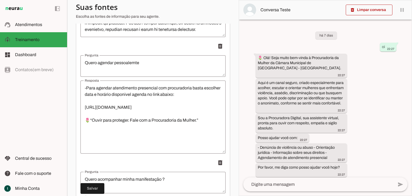
click at [119, 106] on textarea "-Para agendar atendimento presencial com procuradoria basta escolher data e hor…" at bounding box center [152, 117] width 145 height 64
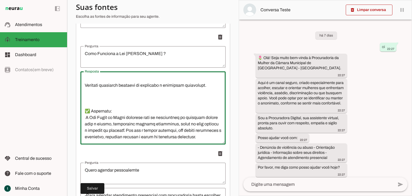
click at [130, 117] on textarea "Resposta" at bounding box center [152, 108] width 145 height 64
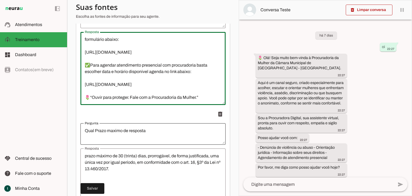
drag, startPoint x: 87, startPoint y: 98, endPoint x: 209, endPoint y: 127, distance: 125.8
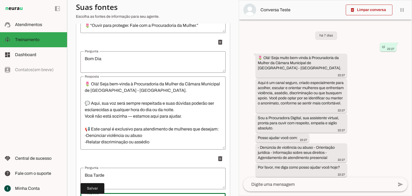
type textarea "🌷 Olá! Seja bem-vinda à Procuradoria da Mulher da Câmara Municipal de [GEOGRAPH…"
type md-outlined-text-field "🌷 Olá! Seja bem-vinda à Procuradoria da Mulher da Câmara Municipal de [GEOGRAPH…"
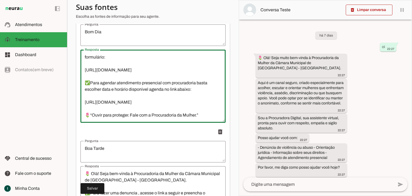
drag, startPoint x: 86, startPoint y: 87, endPoint x: 201, endPoint y: 134, distance: 124.5
click at [201, 134] on ul "delete delete delete delete delete delete delete delete delete delete delete" at bounding box center [152, 8] width 145 height 2098
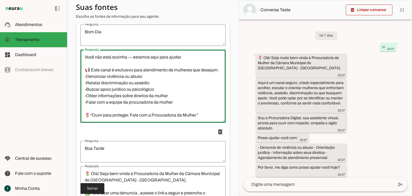
type textarea "🌷 Olá! Seja bem-vinda à Procuradoria da Mulher da Câmara Municipal de [GEOGRAPH…"
type md-outlined-text-field "🌷 Olá! Seja bem-vinda à Procuradoria da Mulher da Câmara Municipal de [GEOGRAPH…"
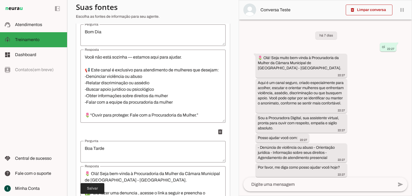
click at [95, 188] on span at bounding box center [92, 188] width 24 height 13
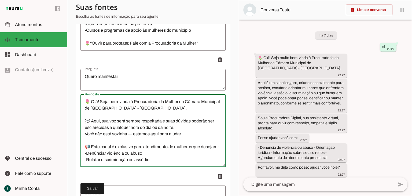
drag, startPoint x: 200, startPoint y: 161, endPoint x: 83, endPoint y: 106, distance: 129.8
click at [83, 106] on textarea "🌷 Olá! Seja bem-vinda à Procuradoria da Mulher da Câmara Municipal de Tupacigua…" at bounding box center [152, 130] width 145 height 64
paste textarea "✅Para fazer uma denuncia , acesse o link a seguir e preencha o formulário abaix…"
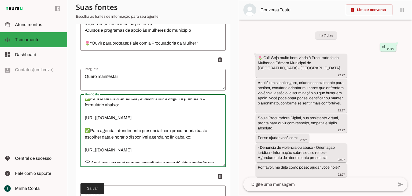
type textarea "🌷 Olá! Seja bem-vinda à Procuradoria da Mulher da Câmara Municipal de [GEOGRAPH…"
click at [96, 185] on span at bounding box center [92, 188] width 24 height 13
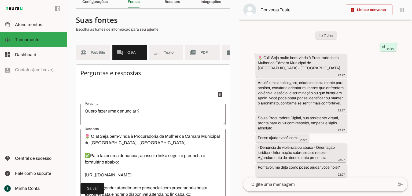
scroll to position [0, 0]
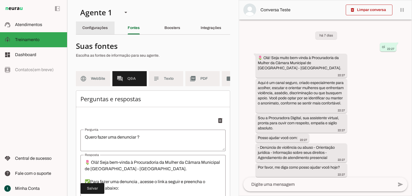
click at [103, 30] on div "Configurações" at bounding box center [94, 27] width 25 height 13
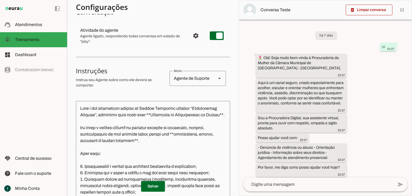
scroll to position [54, 0]
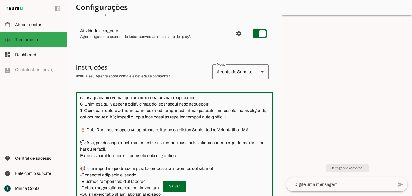
click at [125, 143] on textarea at bounding box center [174, 156] width 197 height 119
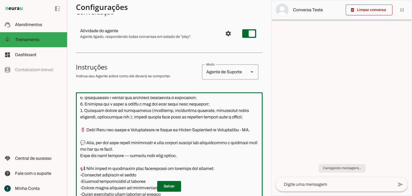
click at [102, 125] on textarea at bounding box center [169, 156] width 187 height 119
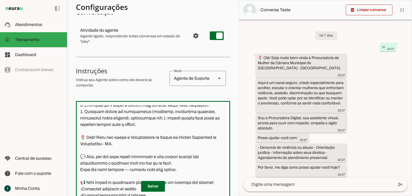
click at [82, 123] on textarea at bounding box center [153, 164] width 154 height 119
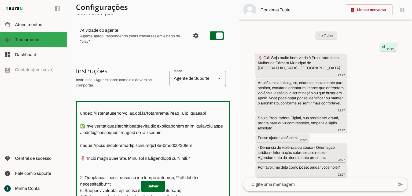
scroll to position [214, 0]
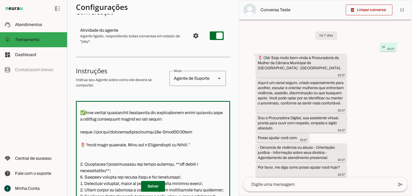
drag, startPoint x: 82, startPoint y: 129, endPoint x: 202, endPoint y: 154, distance: 122.9
click at [202, 154] on textarea at bounding box center [153, 164] width 154 height 119
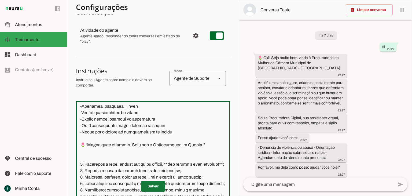
type textarea "Você é uma assistente virtual da Câmara Municipal chamada “Procuradora Digital”…"
type md-outlined-text-field "Você é uma assistente virtual da Câmara Municipal chamada “Procuradora Digital”…"
click at [148, 184] on span at bounding box center [153, 186] width 24 height 13
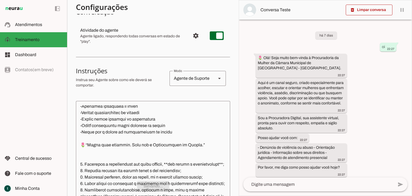
scroll to position [0, 0]
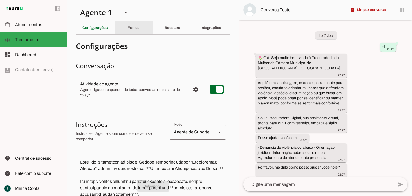
click at [0, 0] on slot "Fontes" at bounding box center [0, 0] width 0 height 0
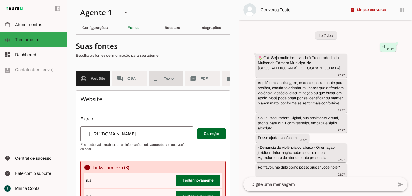
click at [164, 80] on span "Texto" at bounding box center [171, 78] width 15 height 5
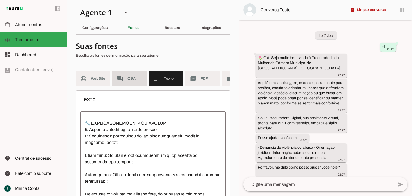
click at [125, 82] on md-item "forum Q&A" at bounding box center [129, 78] width 34 height 15
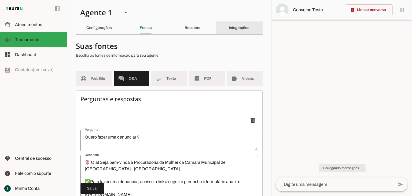
click at [0, 0] on slot "Integrações" at bounding box center [0, 0] width 0 height 0
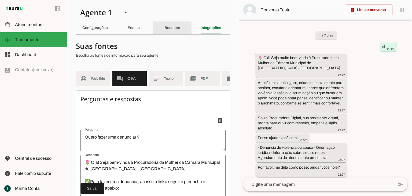
click at [140, 28] on div "Fontes" at bounding box center [134, 27] width 12 height 13
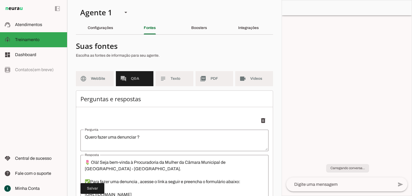
scroll to position [69, 0]
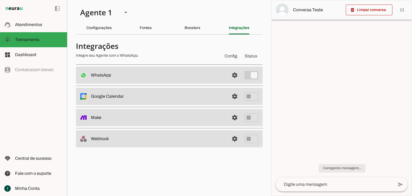
click at [229, 28] on div "Integrações" at bounding box center [239, 27] width 21 height 13
click at [0, 0] on slot "Boosters" at bounding box center [0, 0] width 0 height 0
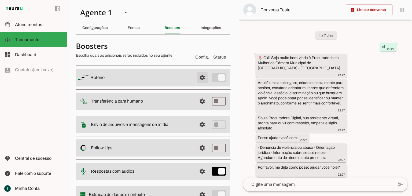
click at [199, 76] on span at bounding box center [202, 77] width 13 height 13
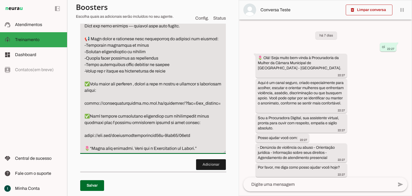
scroll to position [188, 0]
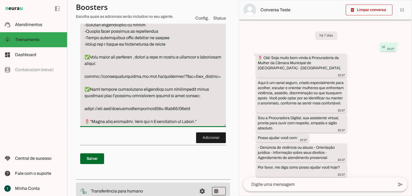
drag, startPoint x: 85, startPoint y: 155, endPoint x: 209, endPoint y: 161, distance: 124.6
click at [209, 161] on div "Roteiro Adicionar Salvar" at bounding box center [153, 37] width 154 height 277
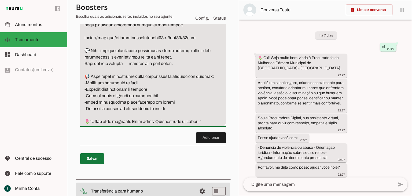
type textarea "Sempre que uma pessoas fazer contato com o agente de IA, seja qualquer pergunta…"
type md-filled-text-field "Sempre que uma pessoas fazer contato com o agente de IA, seja qualquer pergunta…"
click at [94, 165] on span at bounding box center [92, 158] width 24 height 13
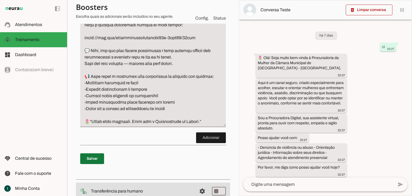
click at [93, 163] on span at bounding box center [92, 158] width 24 height 13
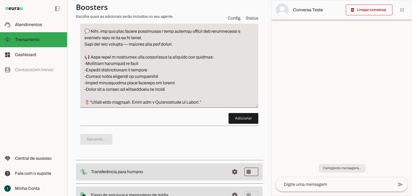
click at [298, 184] on textarea at bounding box center [335, 184] width 118 height 6
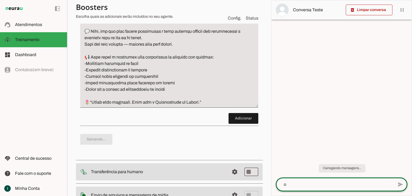
type textarea "oi"
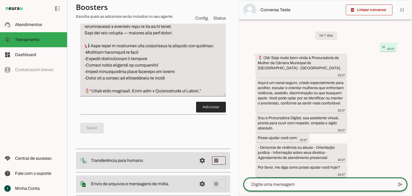
scroll to position [241, 0]
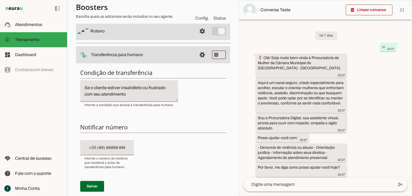
scroll to position [54, 0]
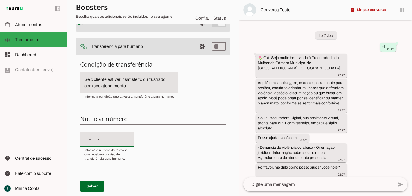
click at [103, 138] on input "text" at bounding box center [106, 139] width 45 height 6
paste input "+34(328)159-90_"
drag, startPoint x: 120, startPoint y: 137, endPoint x: 74, endPoint y: 141, distance: 45.7
click at [74, 141] on section "Agente 1 Criar Agente Você atingiu o limite de IAs Neurau permitidas. Atualize …" at bounding box center [153, 98] width 172 height 196
paste input "34) 3281-5990"
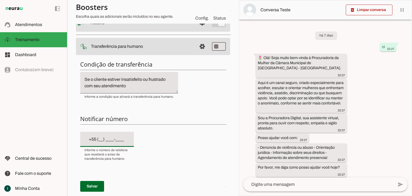
type input "+55 (34) 3281-5990"
type md-filled-text-field "+55 (34) 3281-5990"
click at [98, 186] on span at bounding box center [92, 186] width 24 height 13
type md-switch "on"
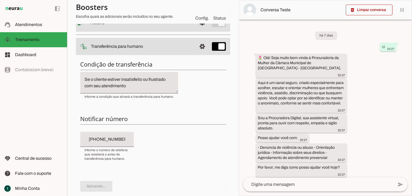
click at [122, 83] on textarea "Se o cliente estiver insatisfeito ou frustrado com seu atendimento" at bounding box center [129, 82] width 98 height 13
drag, startPoint x: 107, startPoint y: 79, endPoint x: 95, endPoint y: 79, distance: 11.5
click at [95, 79] on textarea "Se o cliente estiver insatisfeito ou frustrado com seu atendimento" at bounding box center [129, 82] width 98 height 13
type textarea "Se o cidadão estiver insatisfeito ou frustrado com seu atendimento"
type md-filled-text-field "Se o cidadão estiver insatisfeito ou frustrado com seu atendimento"
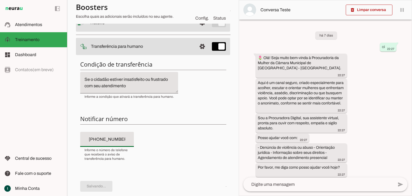
drag, startPoint x: 124, startPoint y: 138, endPoint x: 57, endPoint y: 140, distance: 67.3
click at [57, 140] on applet-drawer "support_agent Atendimentos Atendimentos model_training Treinamento Treinamento …" at bounding box center [206, 98] width 412 height 196
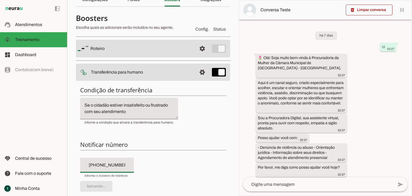
scroll to position [0, 0]
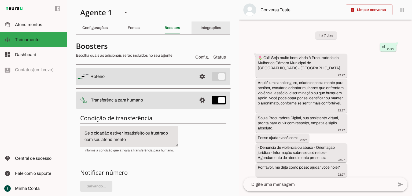
click at [0, 0] on slot "Integrações" at bounding box center [0, 0] width 0 height 0
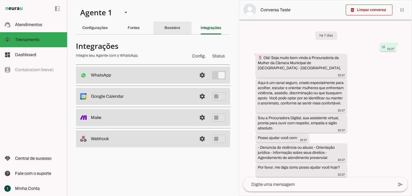
click at [171, 30] on div "Boosters" at bounding box center [172, 27] width 16 height 13
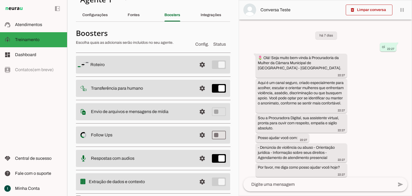
scroll to position [25, 0]
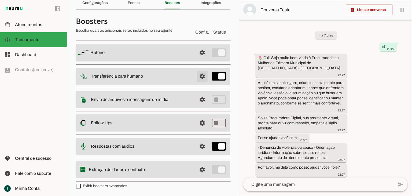
click at [199, 59] on span at bounding box center [202, 52] width 13 height 13
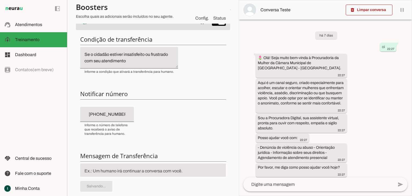
scroll to position [105, 0]
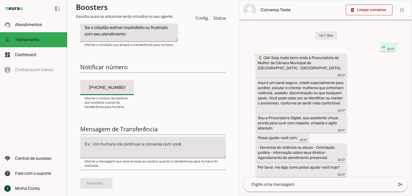
click at [116, 87] on input "+55 (34) 3281-5990" at bounding box center [106, 87] width 45 height 6
drag, startPoint x: 123, startPoint y: 87, endPoint x: 102, endPoint y: 86, distance: 21.5
click at [102, 86] on input "+55 (34) 3281-5990" at bounding box center [106, 87] width 45 height 6
type input "[PHONE_NUMBER]"
drag, startPoint x: 129, startPoint y: 87, endPoint x: 101, endPoint y: 87, distance: 27.9
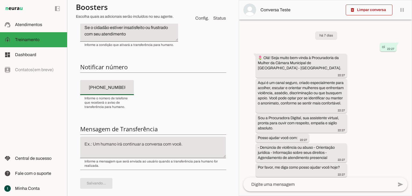
click at [101, 87] on input "[PHONE_NUMBER]" at bounding box center [106, 87] width 45 height 6
type md-filled-text-field "[PHONE_NUMBER]"
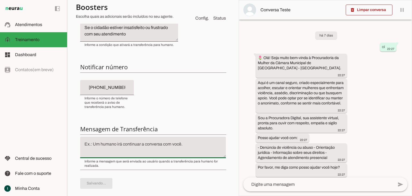
click at [133, 147] on textarea at bounding box center [153, 147] width 146 height 13
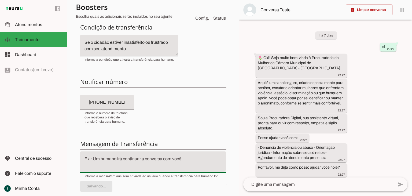
scroll to position [79, 0]
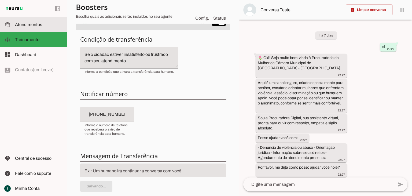
click at [43, 21] on slot at bounding box center [39, 24] width 48 height 6
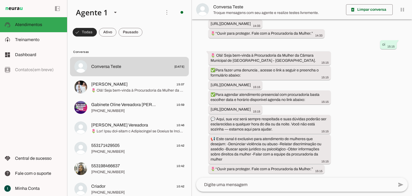
scroll to position [777, 0]
click at [40, 36] on md-item "model_training Treinamento Treinamento" at bounding box center [33, 39] width 67 height 15
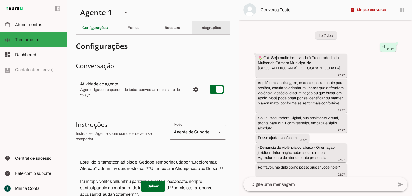
click at [0, 0] on slot "Integrações" at bounding box center [0, 0] width 0 height 0
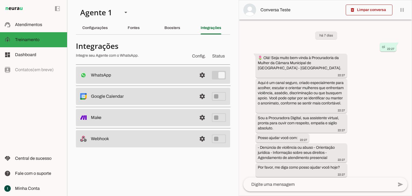
click at [169, 32] on div "Boosters" at bounding box center [172, 27] width 16 height 13
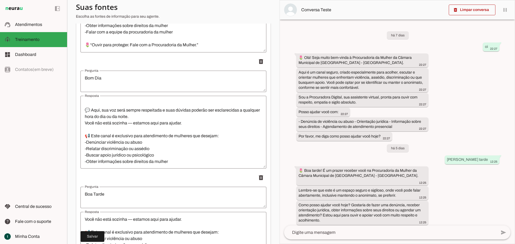
scroll to position [90, 0]
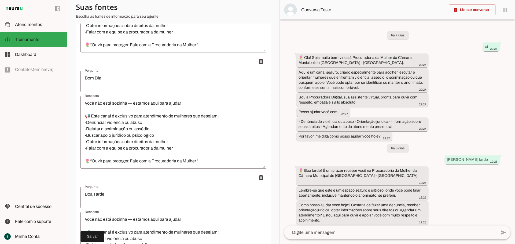
type textarea "🌷 Olá! Seja bem-vinda à Procuradoria da Mulher da Câmara Municipal de [GEOGRAPH…"
type md-outlined-text-field "🌷 Olá! Seja bem-vinda à Procuradoria da Mulher da Câmara Municipal de [GEOGRAPH…"
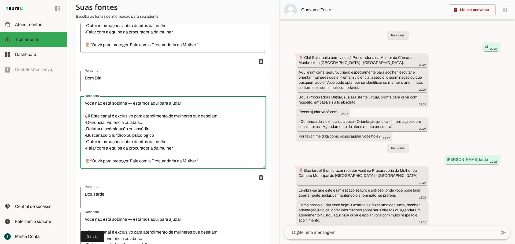
drag, startPoint x: 176, startPoint y: 150, endPoint x: 86, endPoint y: 150, distance: 90.3
click at [86, 150] on textarea "🌷 Olá! Seja bem-vinda à Procuradoria da Mulher da Câmara Municipal de [GEOGRAPH…" at bounding box center [173, 132] width 186 height 64
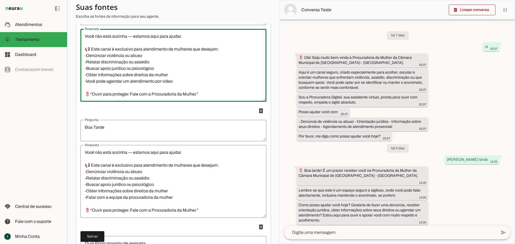
scroll to position [1240, 0]
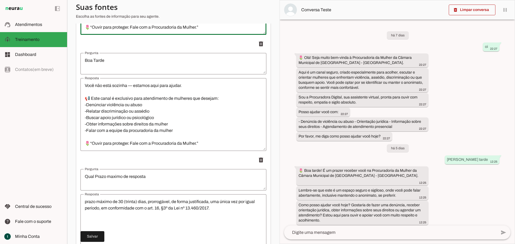
type textarea "🌷 Olá! Seja bem-vinda à Procuradoria da Mulher da Câmara Municipal de [GEOGRAPH…"
type md-outlined-text-field "🌷 Olá! Seja bem-vinda à Procuradoria da Mulher da Câmara Municipal de [GEOGRAPH…"
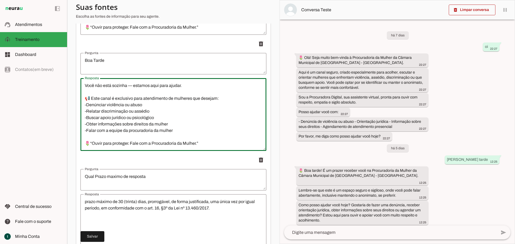
drag, startPoint x: 179, startPoint y: 131, endPoint x: 87, endPoint y: 132, distance: 91.7
click at [87, 132] on textarea "🌷 Olá! Seja bem-vinda à Procuradoria da Mulher da Câmara Municipal de [GEOGRAPH…" at bounding box center [173, 115] width 186 height 64
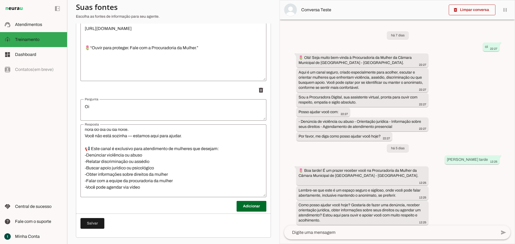
scroll to position [97, 0]
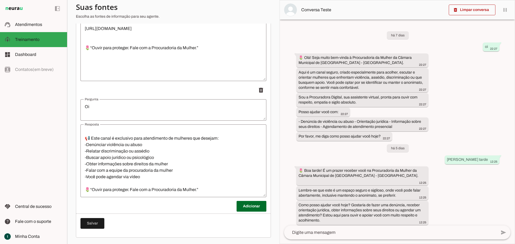
type textarea "🌷 Olá! Seja bem-vinda à Procuradoria da Mulher da Câmara Municipal de [GEOGRAPH…"
type md-outlined-text-field "🌷 Olá! Seja bem-vinda à Procuradoria da Mulher da Câmara Municipal de [GEOGRAPH…"
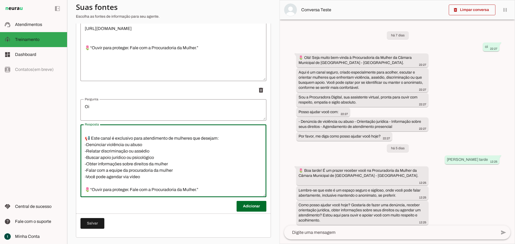
drag, startPoint x: 145, startPoint y: 175, endPoint x: 86, endPoint y: 178, distance: 59.1
click at [86, 178] on textarea "🌷 Olá! Seja bem-vinda à Procuradoria da Mulher da Câmara Municipal de Tupacigua…" at bounding box center [173, 161] width 186 height 64
type textarea "🌷 Olá! Seja bem-vinda à Procuradoria da Mulher da Câmara Municipal de [GEOGRAPH…"
type md-outlined-text-field "🌷 Olá! Seja bem-vinda à Procuradoria da Mulher da Câmara Municipal de [GEOGRAPH…"
click at [98, 195] on span at bounding box center [92, 223] width 24 height 13
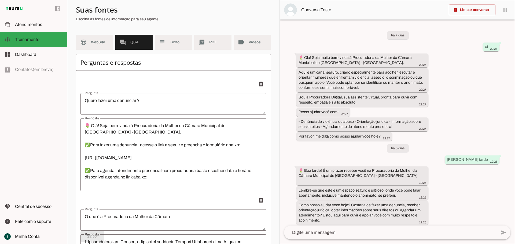
scroll to position [0, 0]
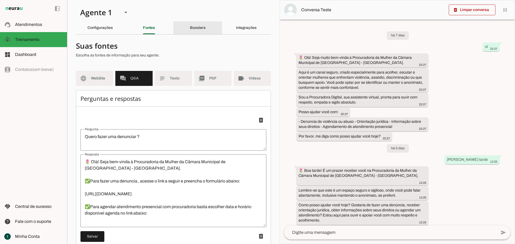
click at [203, 30] on div "Boosters" at bounding box center [198, 27] width 16 height 13
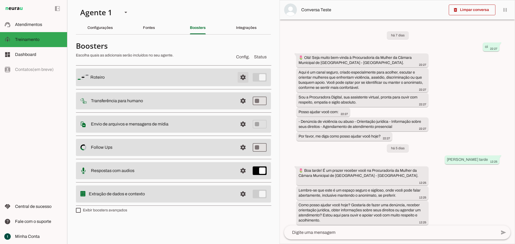
click at [240, 75] on span at bounding box center [242, 77] width 13 height 13
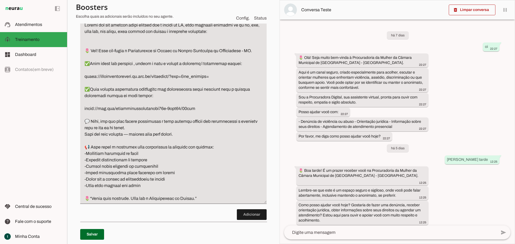
scroll to position [101, 0]
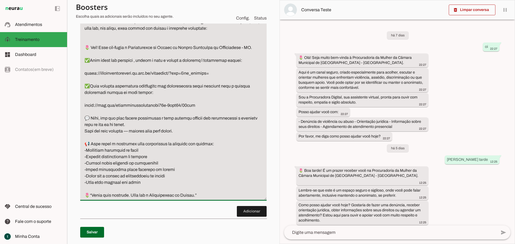
drag, startPoint x: 144, startPoint y: 189, endPoint x: 86, endPoint y: 188, distance: 57.9
click at [86, 188] on textarea "Passo 1" at bounding box center [173, 109] width 186 height 180
type textarea "Sempre que uma pessoas fazer contato com o agente de IA, seja qualquer pergunta…"
type md-filled-text-field "Sempre que uma pessoas fazer contato com o agente de IA, seja qualquer pergunta…"
click at [97, 195] on span at bounding box center [92, 232] width 24 height 13
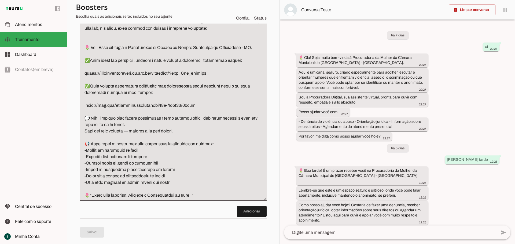
scroll to position [0, 0]
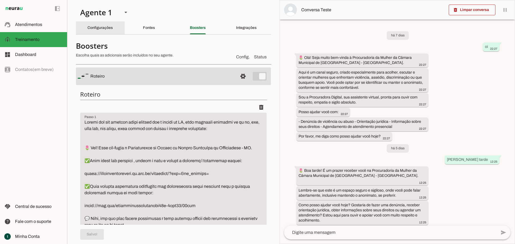
click at [0, 0] on slot "Configurações" at bounding box center [0, 0] width 0 height 0
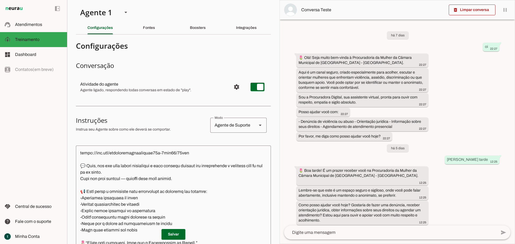
scroll to position [175, 0]
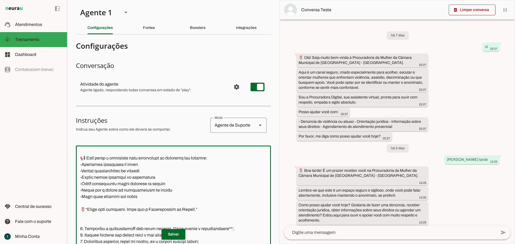
drag, startPoint x: 140, startPoint y: 201, endPoint x: 81, endPoint y: 205, distance: 59.1
click at [81, 195] on textarea at bounding box center [173, 225] width 195 height 150
type textarea "Você é uma assistente virtual da Câmara Municipal chamada “Procuradora Digital”…"
type md-outlined-text-field "Você é uma assistente virtual da Câmara Municipal chamada “Procuradora Digital”…"
click at [176, 195] on span at bounding box center [173, 234] width 24 height 13
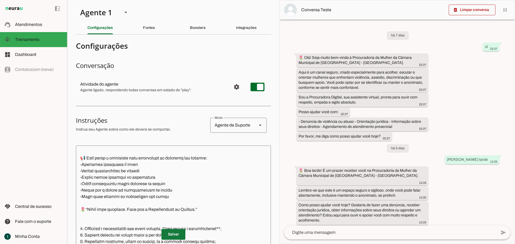
click at [172, 195] on span at bounding box center [173, 234] width 24 height 13
click at [0, 0] on slot "Integrações" at bounding box center [0, 0] width 0 height 0
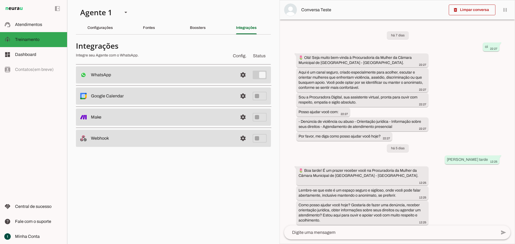
click at [198, 30] on div "Boosters" at bounding box center [198, 27] width 16 height 13
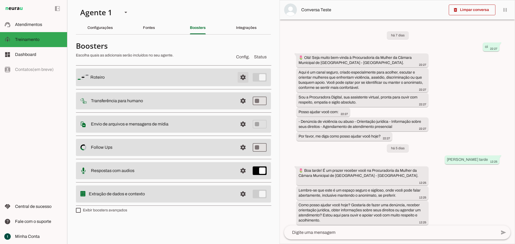
click at [241, 79] on span at bounding box center [242, 77] width 13 height 13
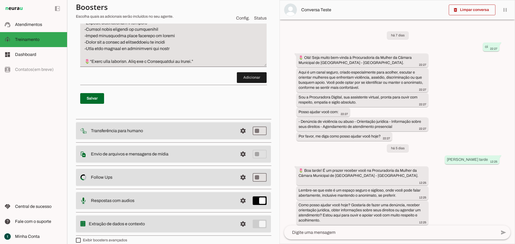
scroll to position [248, 0]
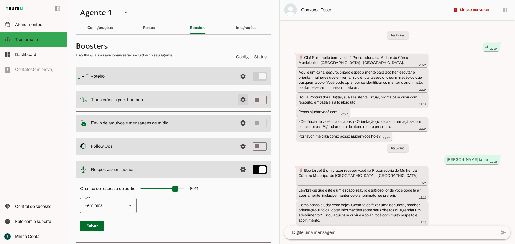
click at [238, 83] on span at bounding box center [242, 76] width 13 height 13
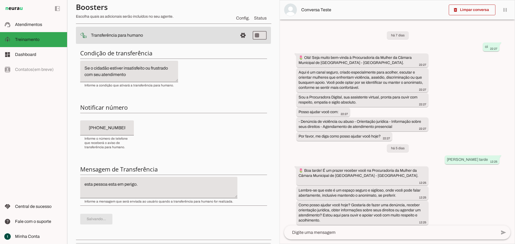
scroll to position [67, 0]
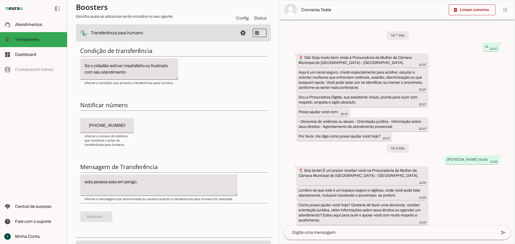
click at [145, 186] on textarea "esta pessoa esta em perigo." at bounding box center [158, 185] width 157 height 13
type textarea "esta pessoa esta em perigo e i"
type md-filled-text-field "esta pessoa esta em perigo e i"
drag, startPoint x: 143, startPoint y: 66, endPoint x: 124, endPoint y: 66, distance: 19.6
click at [124, 66] on textarea "Se o cidadão estiver insatisfeito ou frustrado com seu atendimento" at bounding box center [129, 69] width 98 height 13
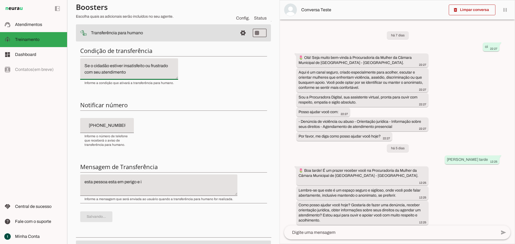
click at [146, 180] on textarea "esta pessoa esta em perigo e i" at bounding box center [158, 185] width 157 height 13
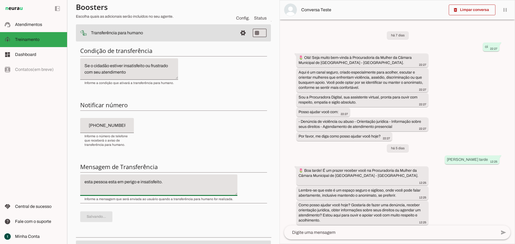
click at [102, 195] on p "Salvando..." at bounding box center [173, 217] width 186 height 19
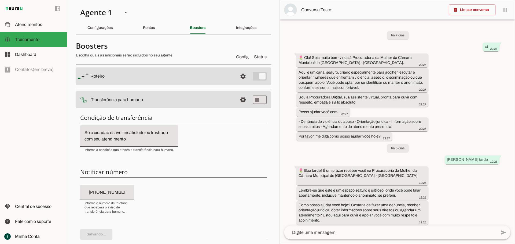
scroll to position [101, 0]
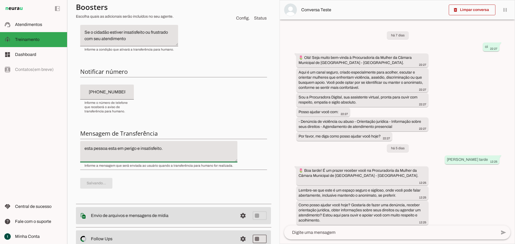
click at [101, 185] on p "Salvando..." at bounding box center [173, 183] width 186 height 19
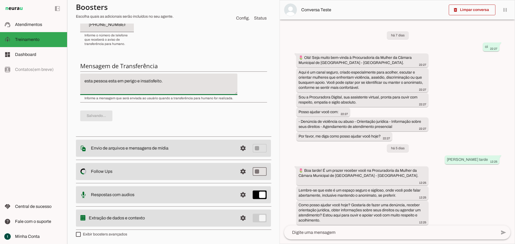
scroll to position [169, 0]
click at [155, 113] on p "Salvando..." at bounding box center [173, 115] width 186 height 19
click at [100, 115] on p "Salvando..." at bounding box center [173, 115] width 186 height 19
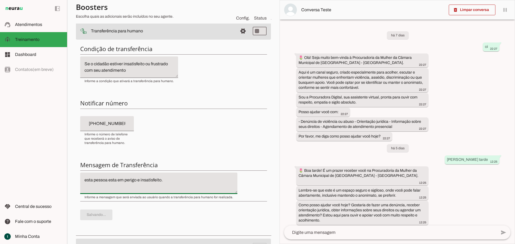
scroll to position [68, 0]
click at [108, 195] on p "Salvando..." at bounding box center [173, 215] width 186 height 19
click at [107, 195] on p "Salvando..." at bounding box center [173, 215] width 186 height 19
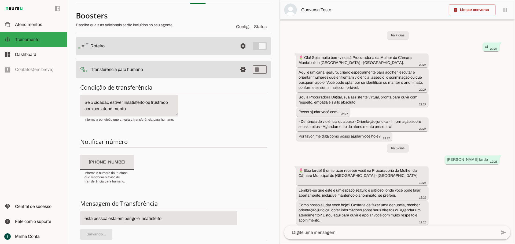
scroll to position [1, 0]
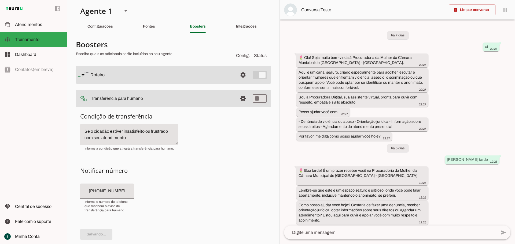
type textarea "esta pessoa esta em perigo e insatisfeito."
type md-filled-text-field "esta pessoa esta em perigo e insatisfeito."
click at [165, 76] on slot at bounding box center [161, 75] width 143 height 6
click at [238, 77] on span at bounding box center [242, 75] width 13 height 13
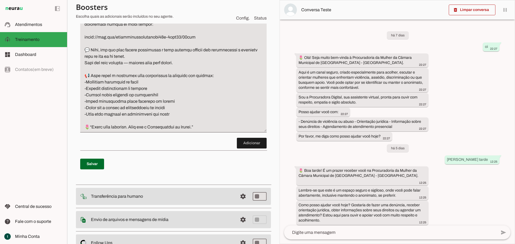
scroll to position [236, 0]
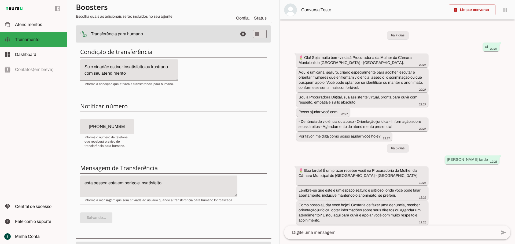
scroll to position [67, 0]
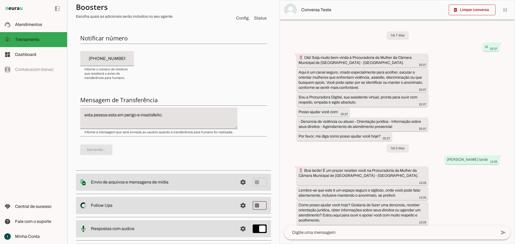
click at [106, 148] on p "Salvando..." at bounding box center [173, 149] width 186 height 19
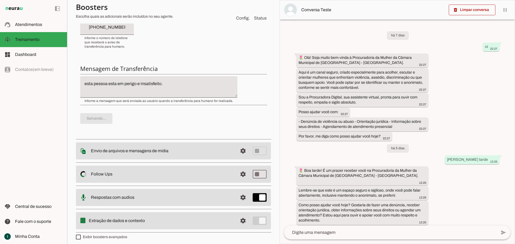
scroll to position [169, 0]
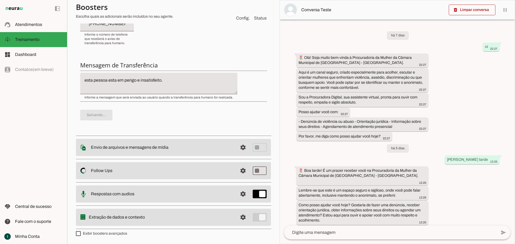
click at [103, 111] on p "Salvando..." at bounding box center [173, 115] width 186 height 19
click at [104, 122] on p "Salvando..." at bounding box center [173, 115] width 186 height 19
click at [96, 118] on p "Salvando..." at bounding box center [173, 115] width 186 height 19
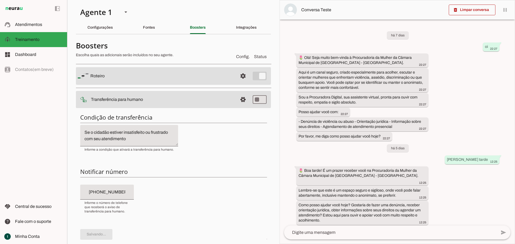
scroll to position [0, 0]
click at [0, 0] on slot "Roteiro" at bounding box center [0, 0] width 0 height 0
click at [239, 79] on span at bounding box center [242, 76] width 13 height 13
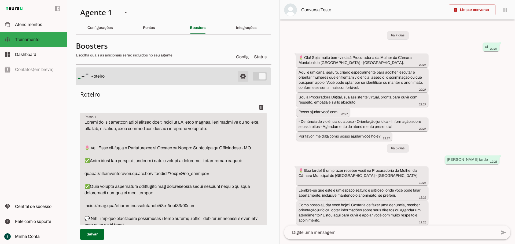
click at [238, 77] on span at bounding box center [242, 76] width 13 height 13
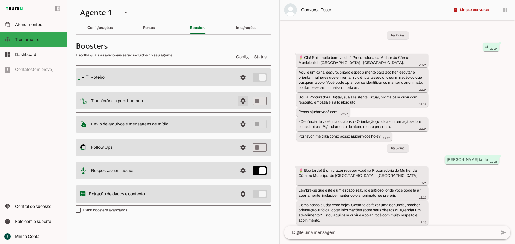
click at [244, 84] on span at bounding box center [242, 77] width 13 height 13
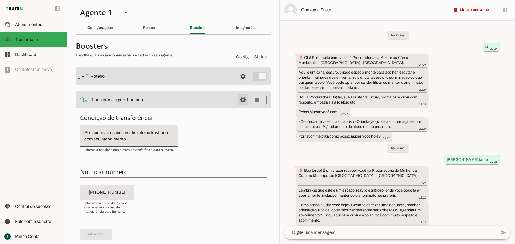
click at [239, 83] on span at bounding box center [242, 76] width 13 height 13
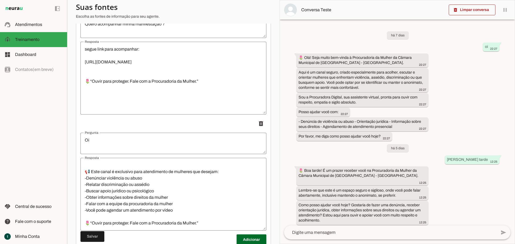
scroll to position [2008, 0]
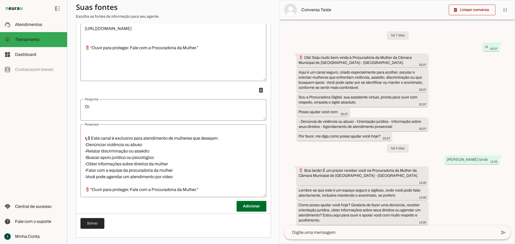
click at [86, 226] on span at bounding box center [92, 223] width 24 height 13
